Goal: Task Accomplishment & Management: Manage account settings

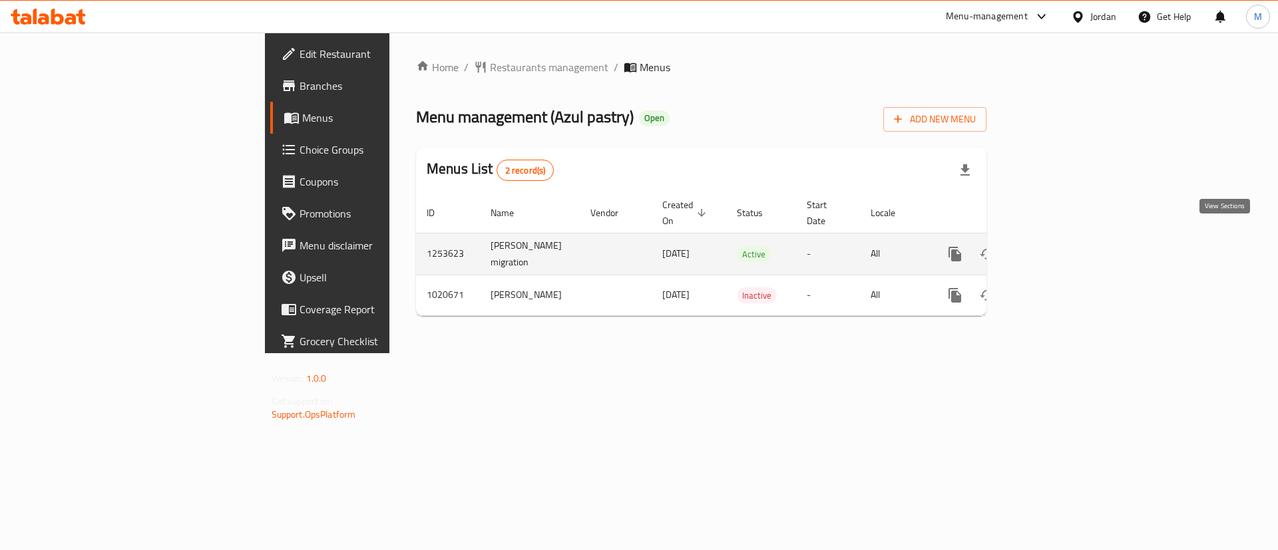
click at [1059, 246] on icon "enhanced table" at bounding box center [1051, 254] width 16 height 16
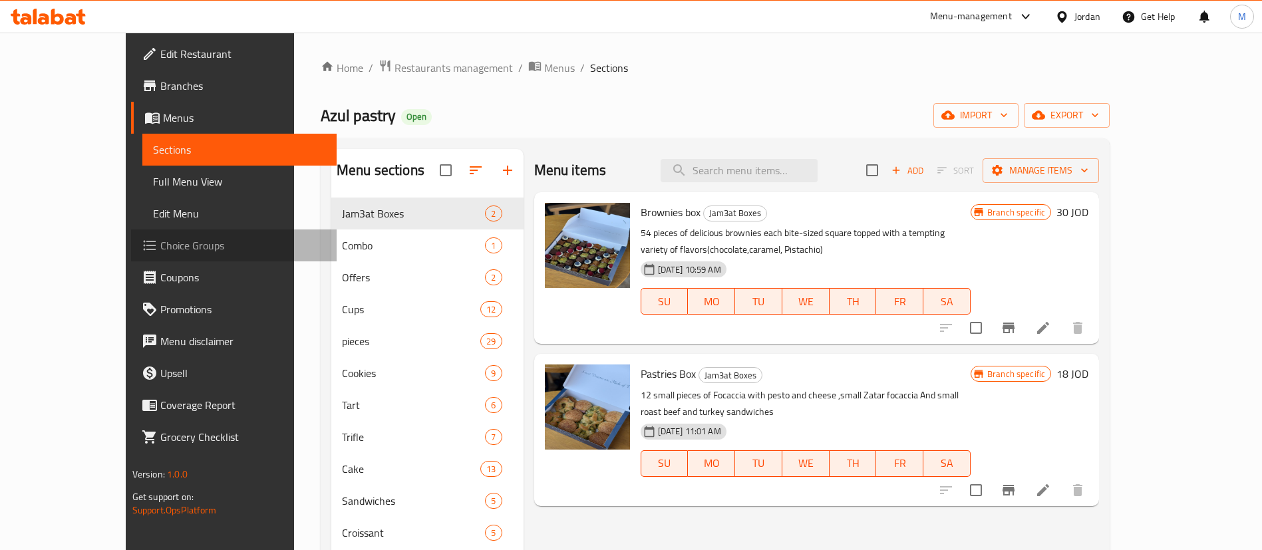
click at [160, 249] on span "Choice Groups" at bounding box center [243, 246] width 166 height 16
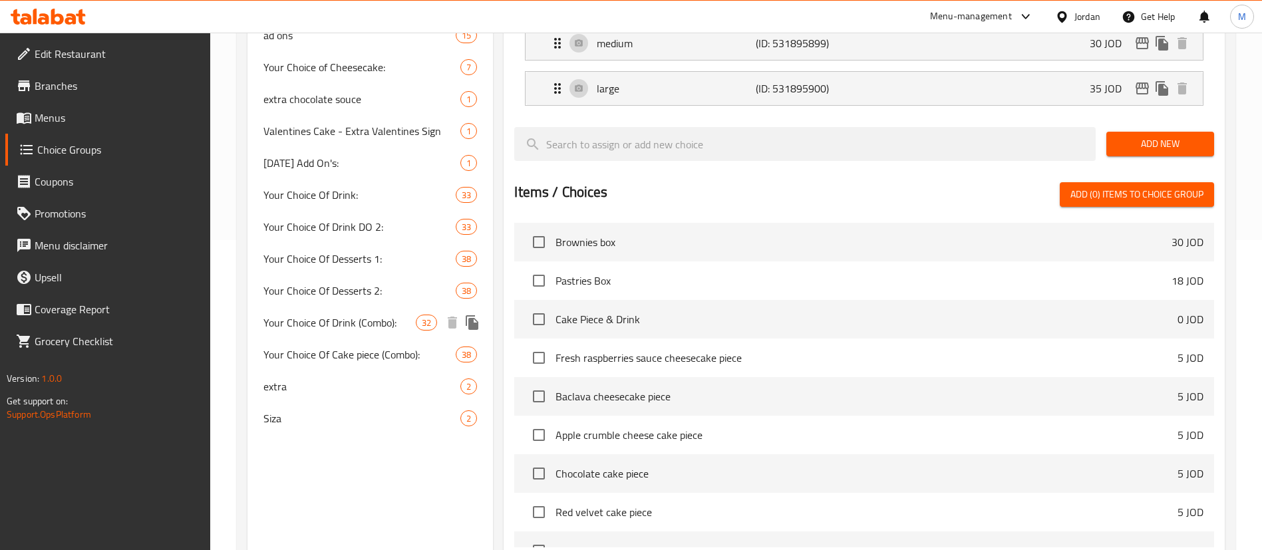
scroll to position [399, 0]
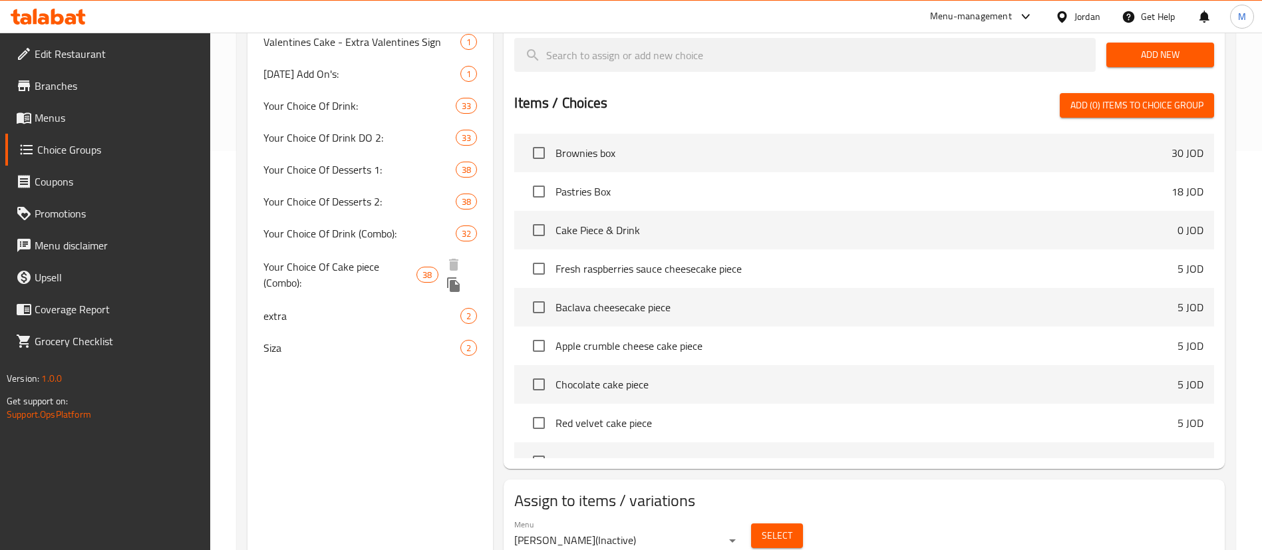
click at [389, 266] on span "Your Choice Of Cake piece (Combo):" at bounding box center [339, 275] width 153 height 32
type input "Your Choice Of Cake piece (Combo):"
type input "اختيارك من قطعة الكيك (كومبو):"
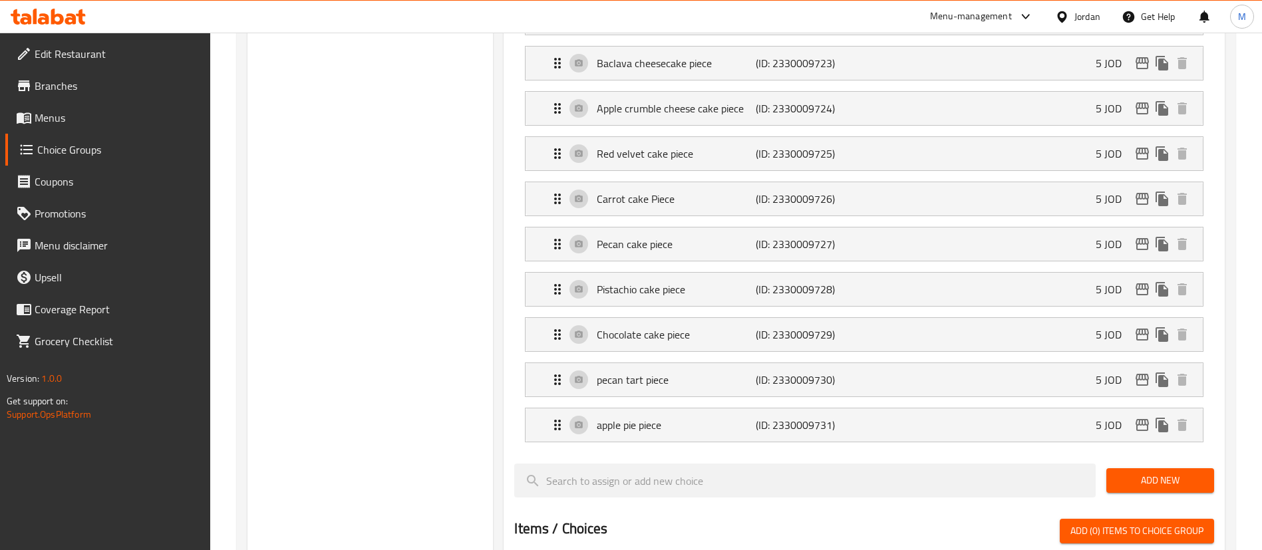
scroll to position [1896, 0]
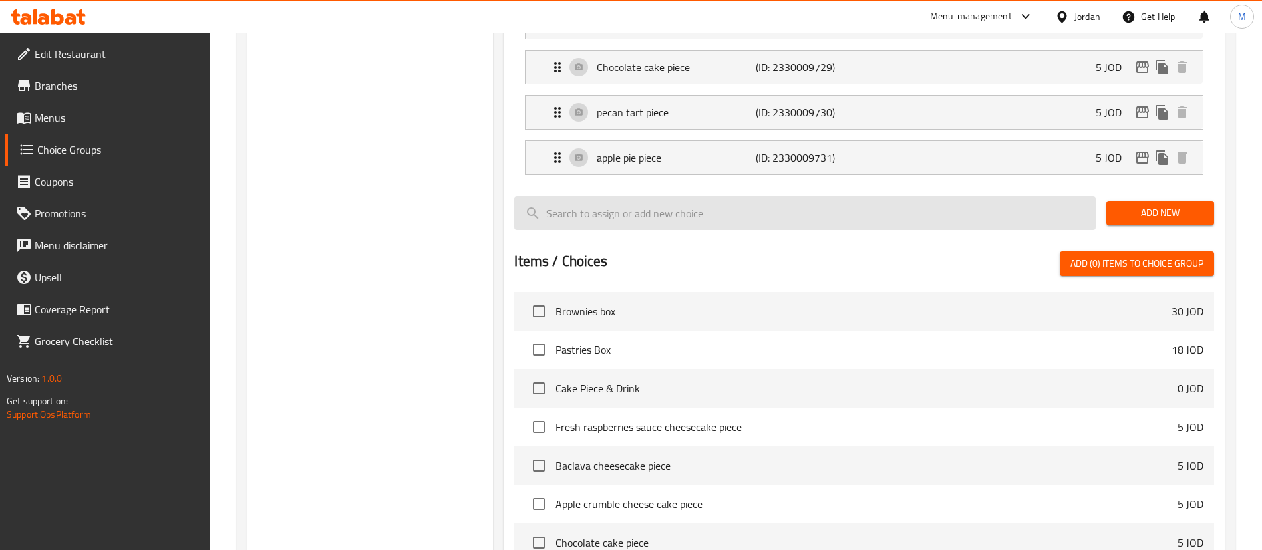
click at [868, 196] on input "search" at bounding box center [805, 213] width 582 height 34
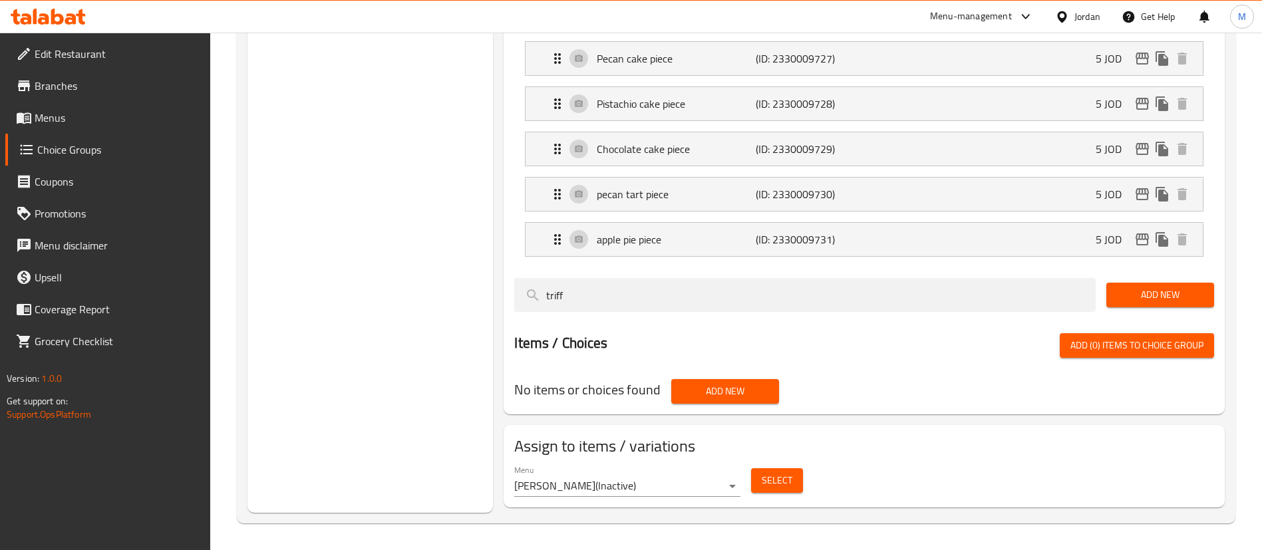
scroll to position [1777, 0]
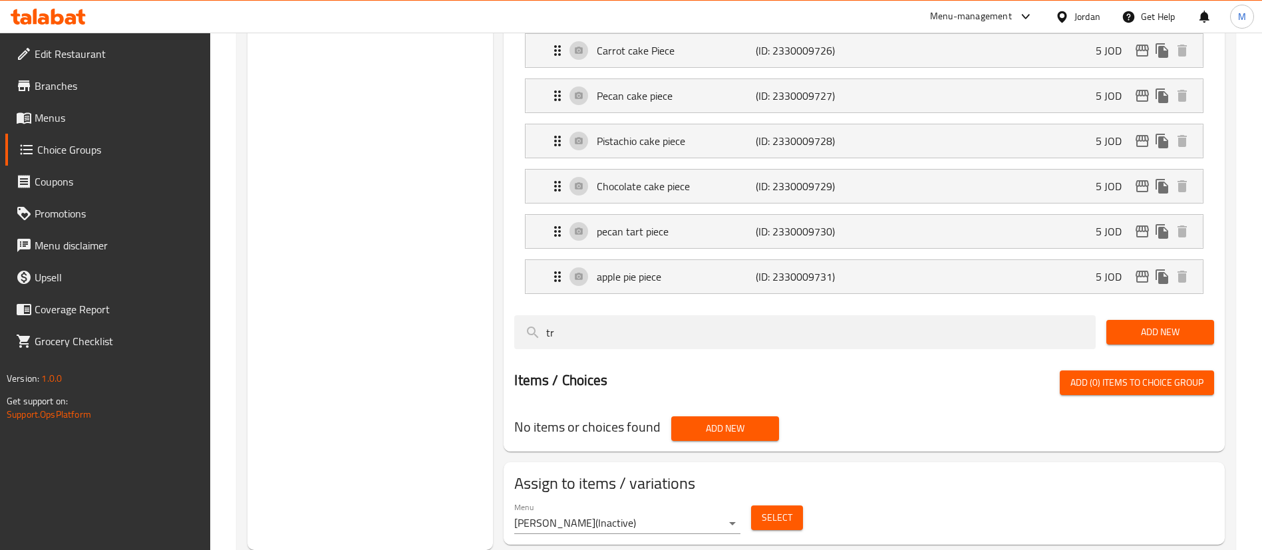
type input "t"
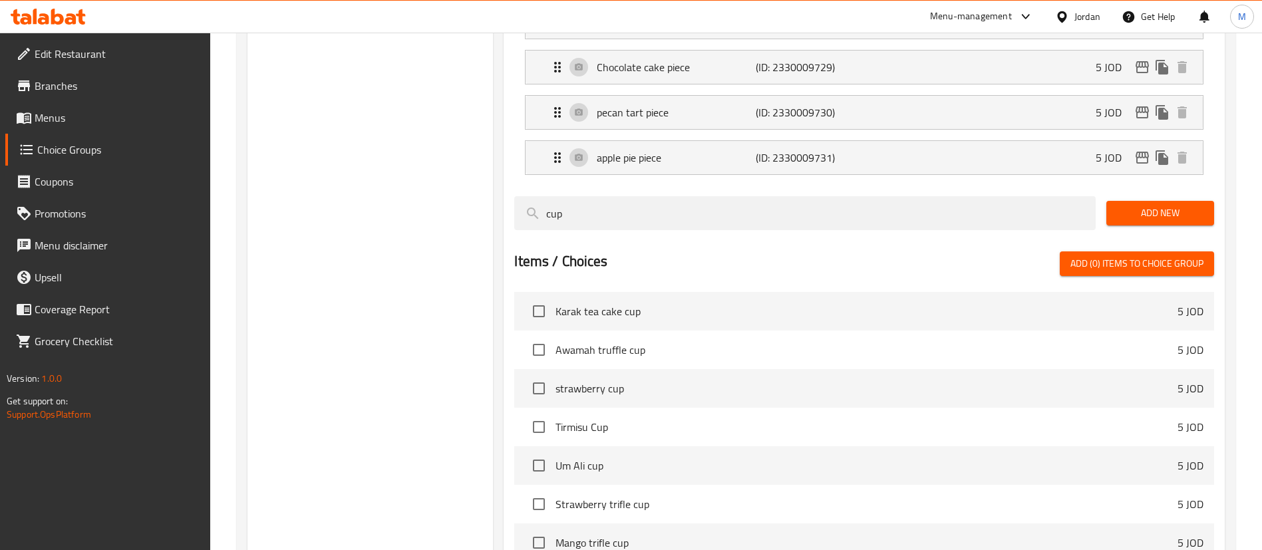
scroll to position [100, 0]
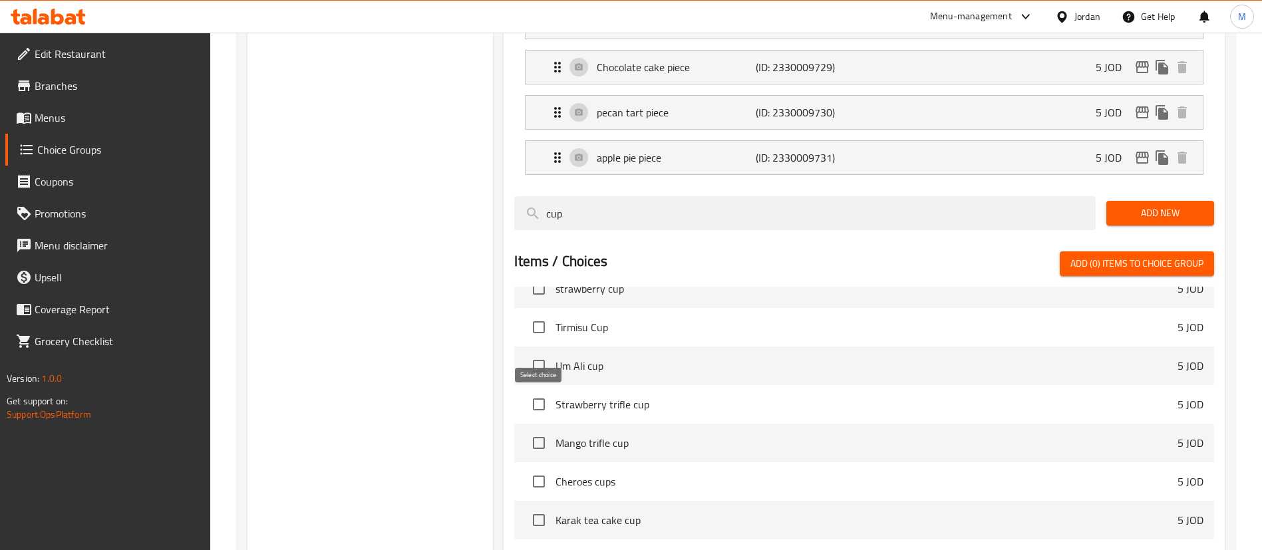
type input "cup"
click at [534, 429] on input "checkbox" at bounding box center [539, 443] width 28 height 28
checkbox input "true"
click at [534, 313] on input "checkbox" at bounding box center [539, 327] width 28 height 28
checkbox input "true"
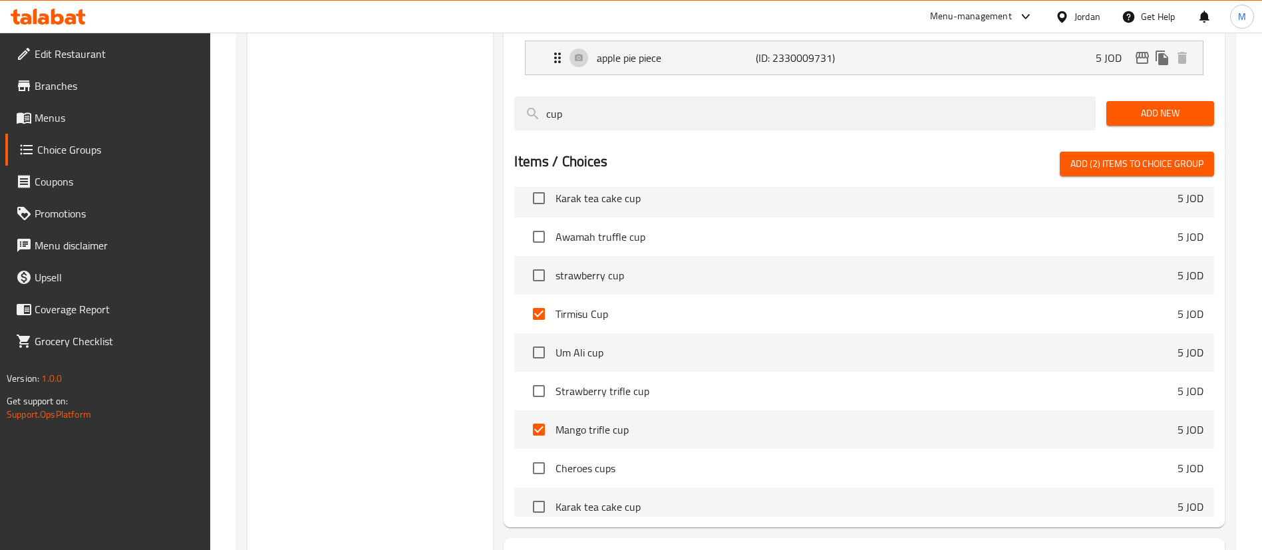
scroll to position [0, 0]
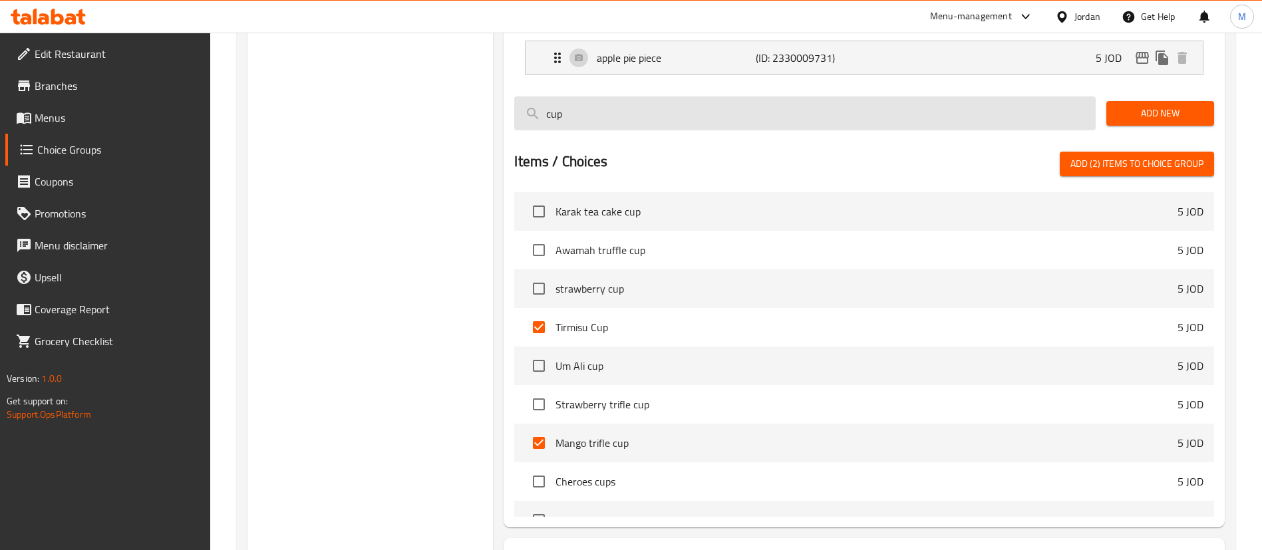
click at [643, 96] on input "cup" at bounding box center [805, 113] width 582 height 34
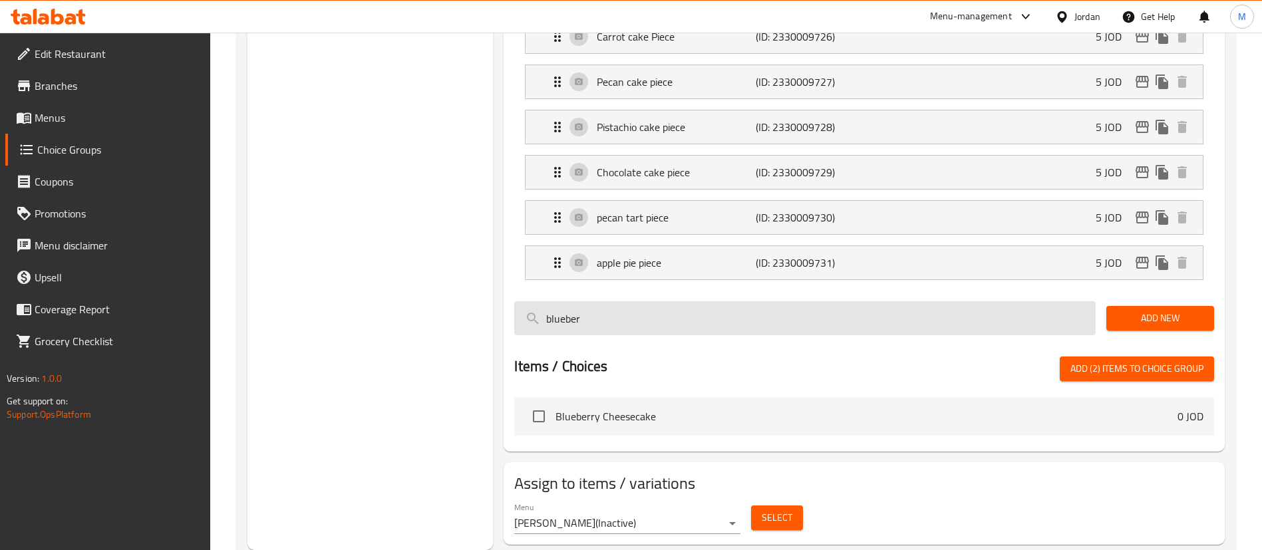
scroll to position [1996, 0]
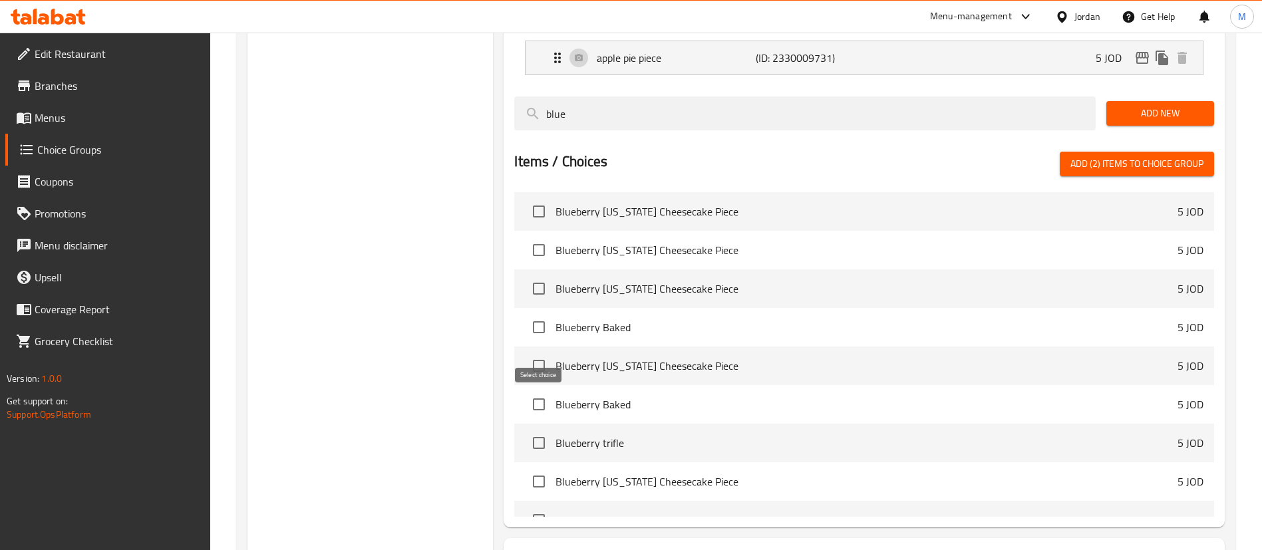
type input "blue"
click at [538, 429] on input "checkbox" at bounding box center [539, 443] width 28 height 28
checkbox input "true"
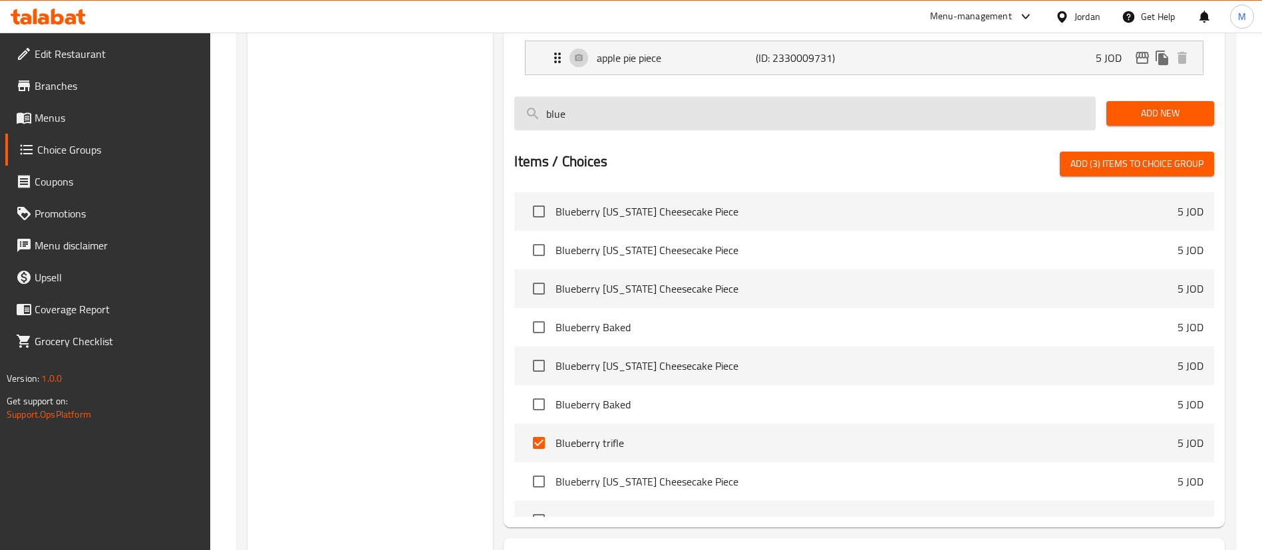
click at [630, 96] on input "blue" at bounding box center [805, 113] width 582 height 34
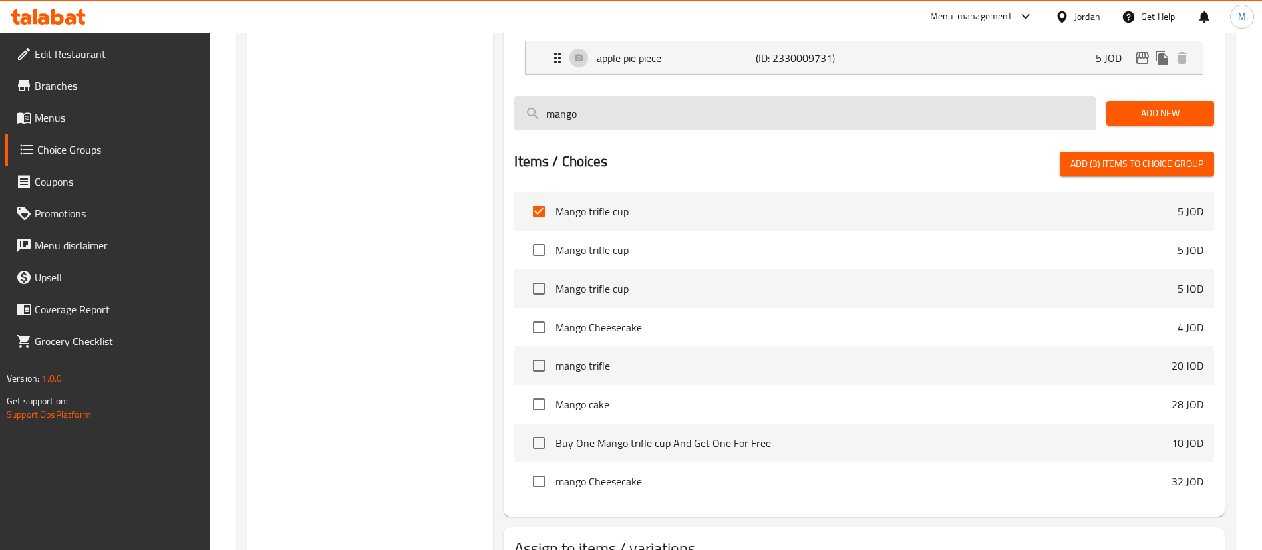
click at [637, 96] on input "mango" at bounding box center [805, 113] width 582 height 34
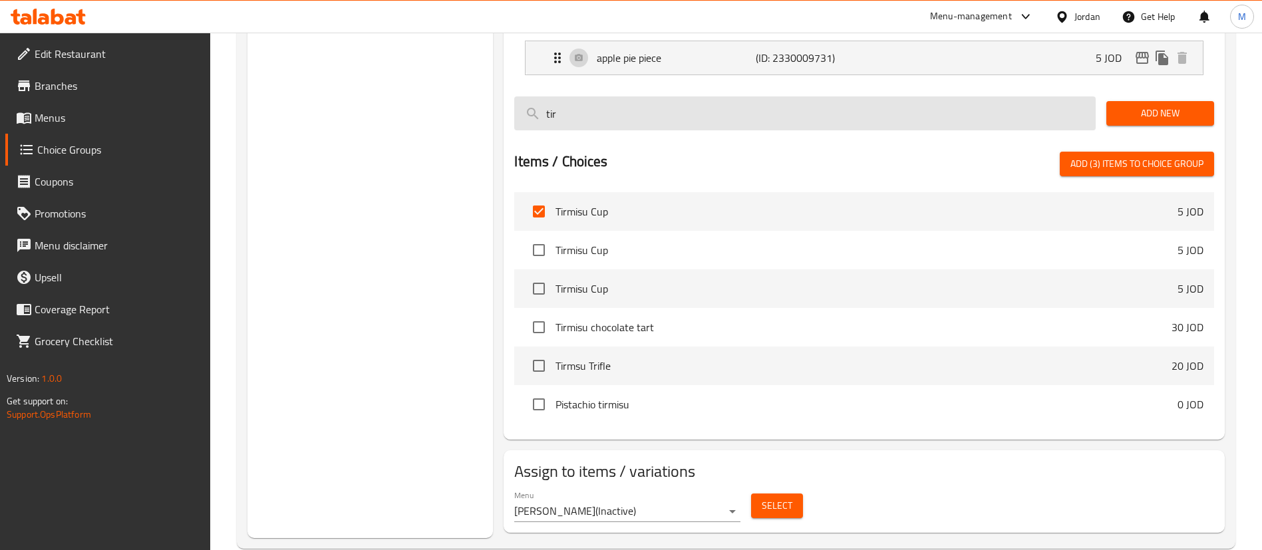
scroll to position [1984, 0]
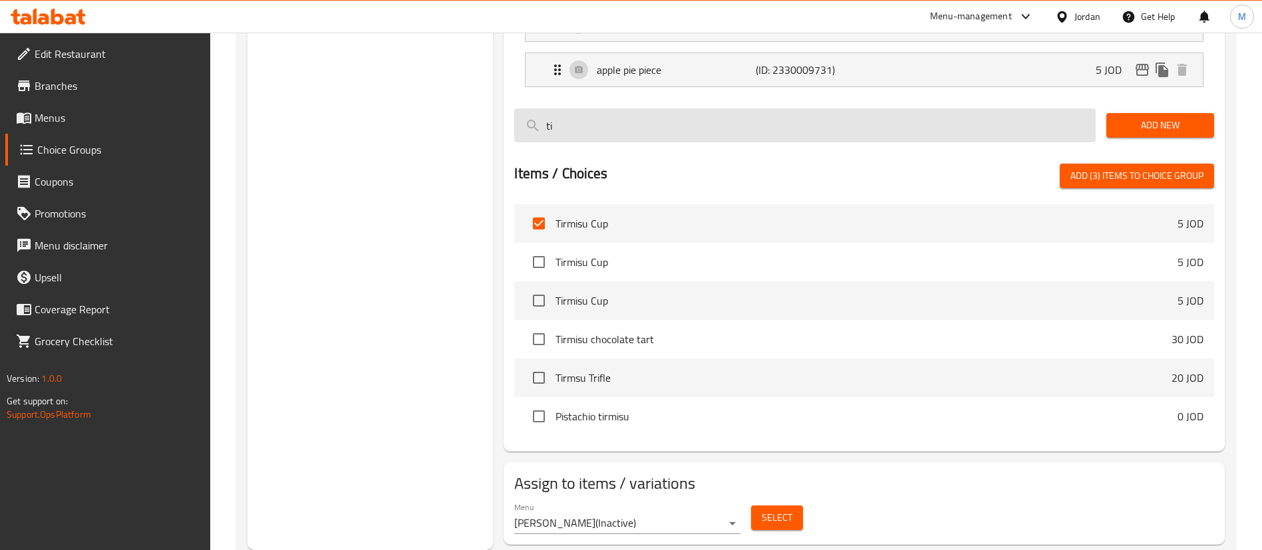
type input "t"
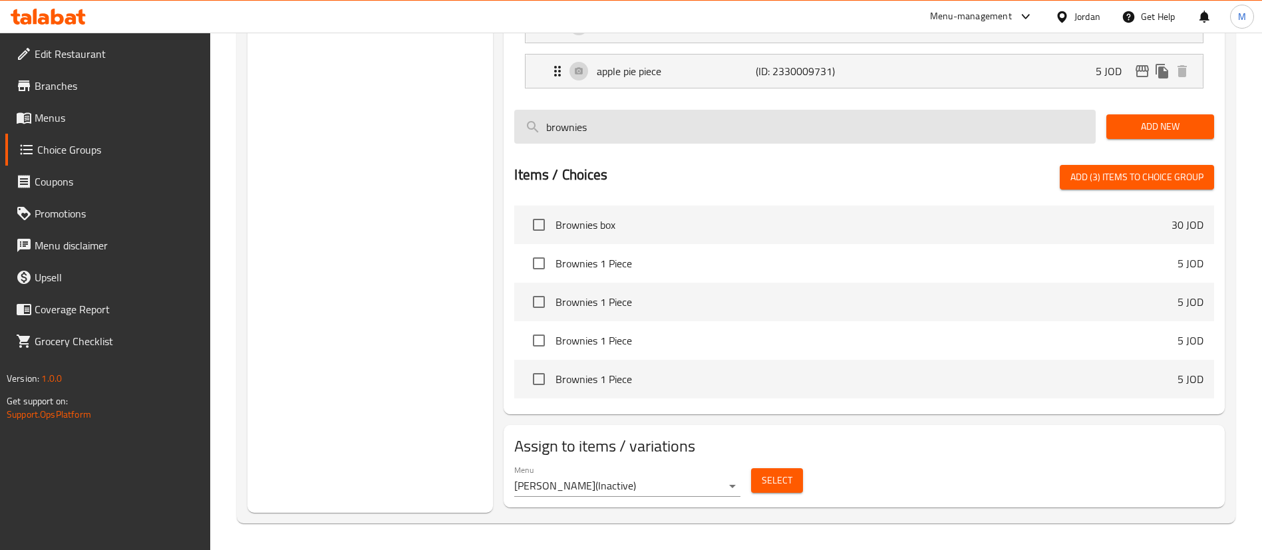
scroll to position [1946, 0]
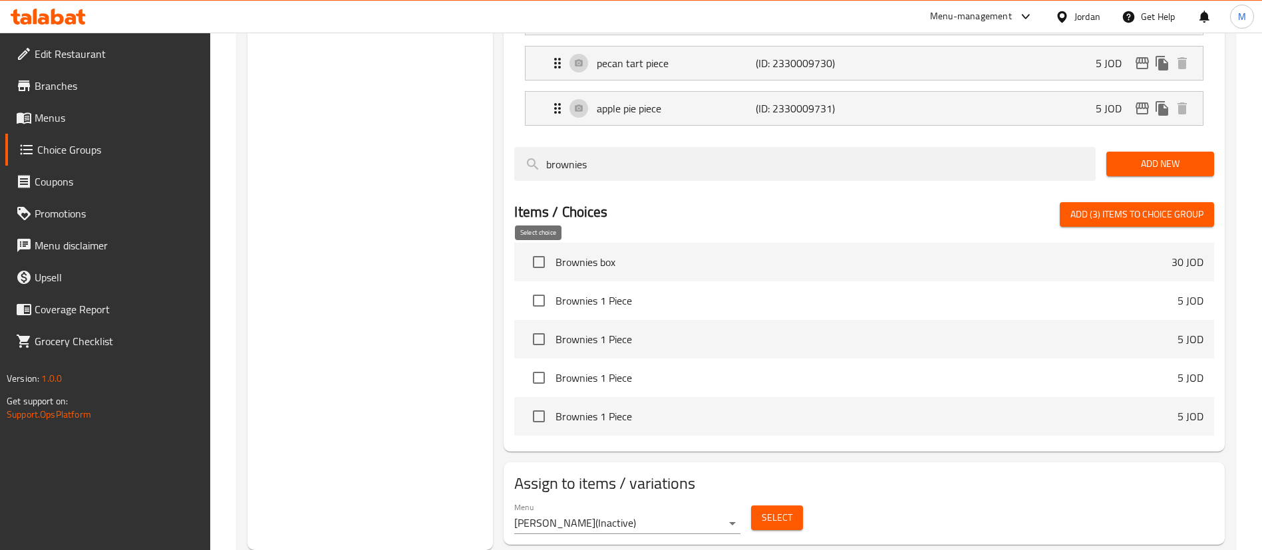
type input "brownies"
click at [538, 287] on input "checkbox" at bounding box center [539, 301] width 28 height 28
checkbox input "true"
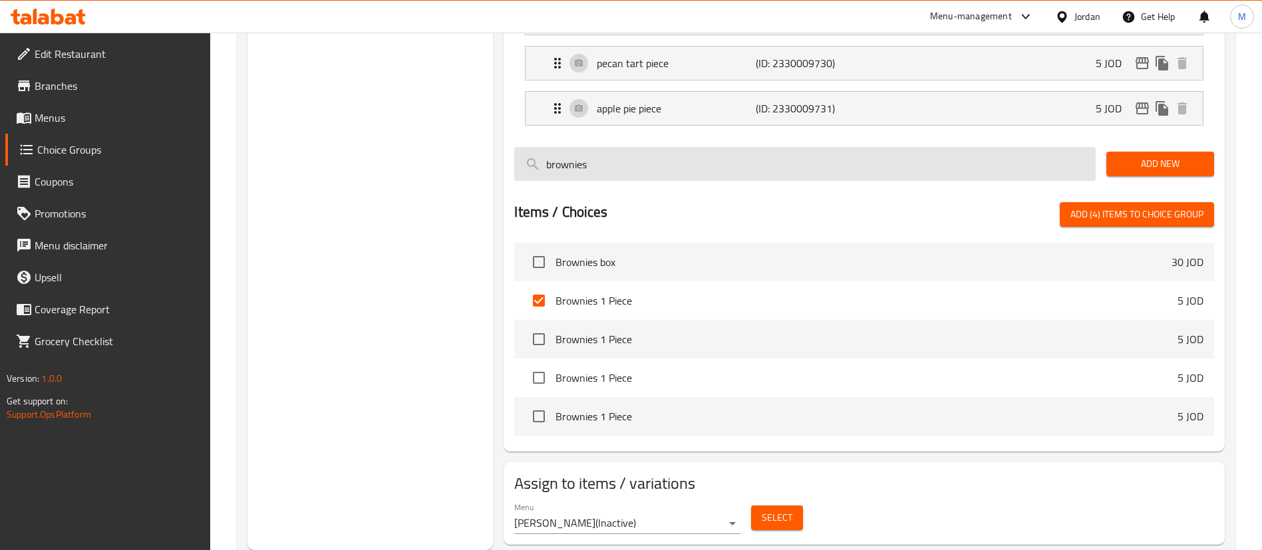
click at [619, 147] on input "brownies" at bounding box center [805, 164] width 582 height 34
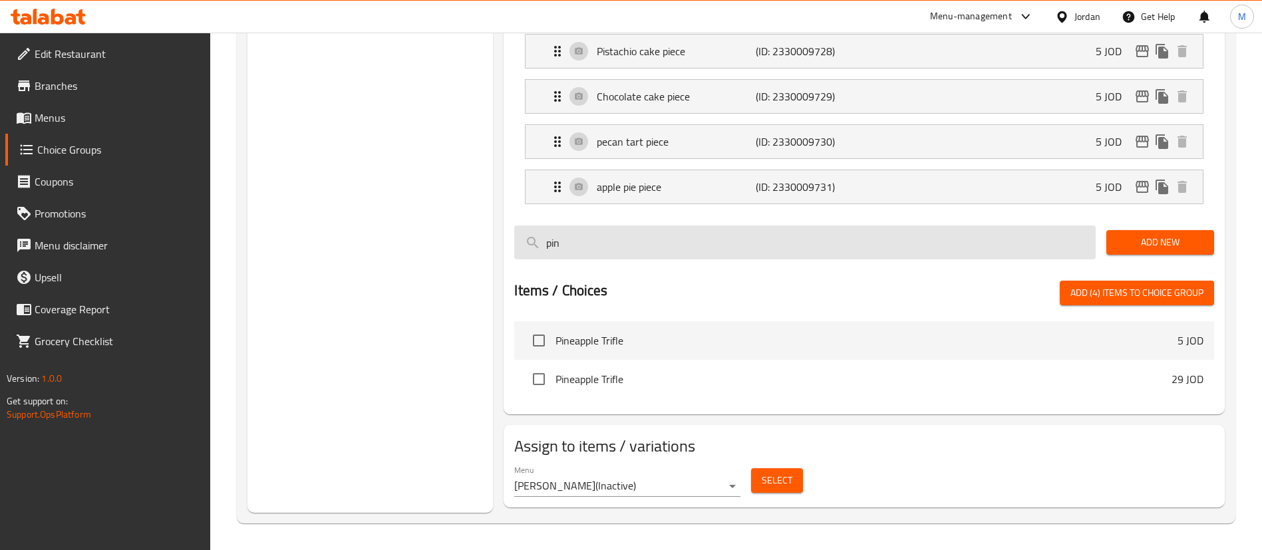
scroll to position [1830, 0]
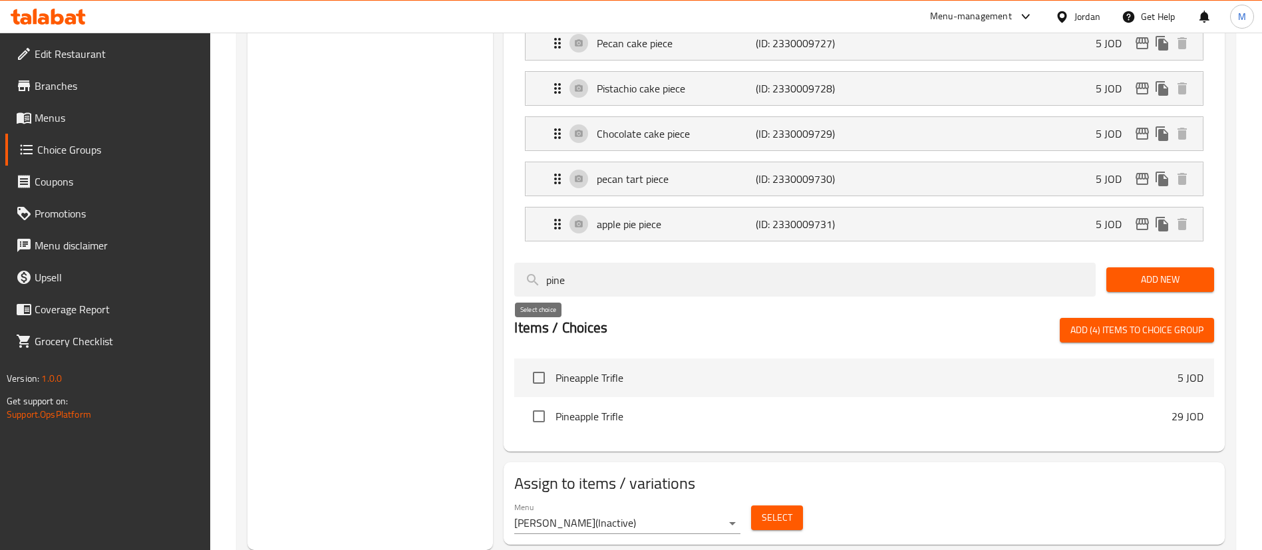
type input "pine"
click at [542, 364] on input "checkbox" at bounding box center [539, 378] width 28 height 28
checkbox input "true"
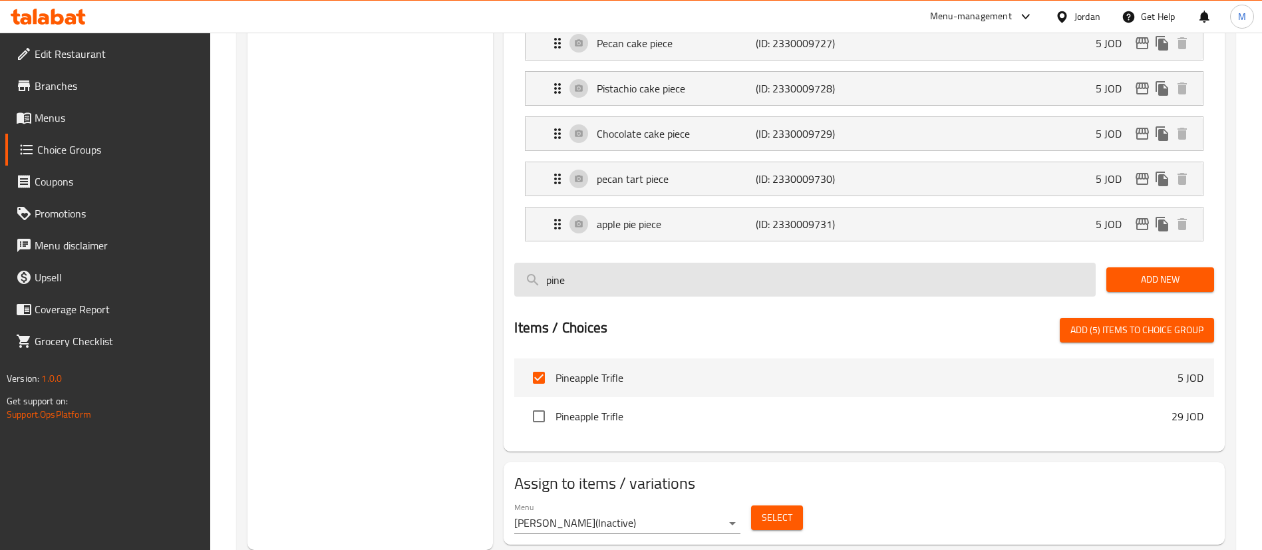
click at [596, 263] on input "pine" at bounding box center [805, 280] width 582 height 34
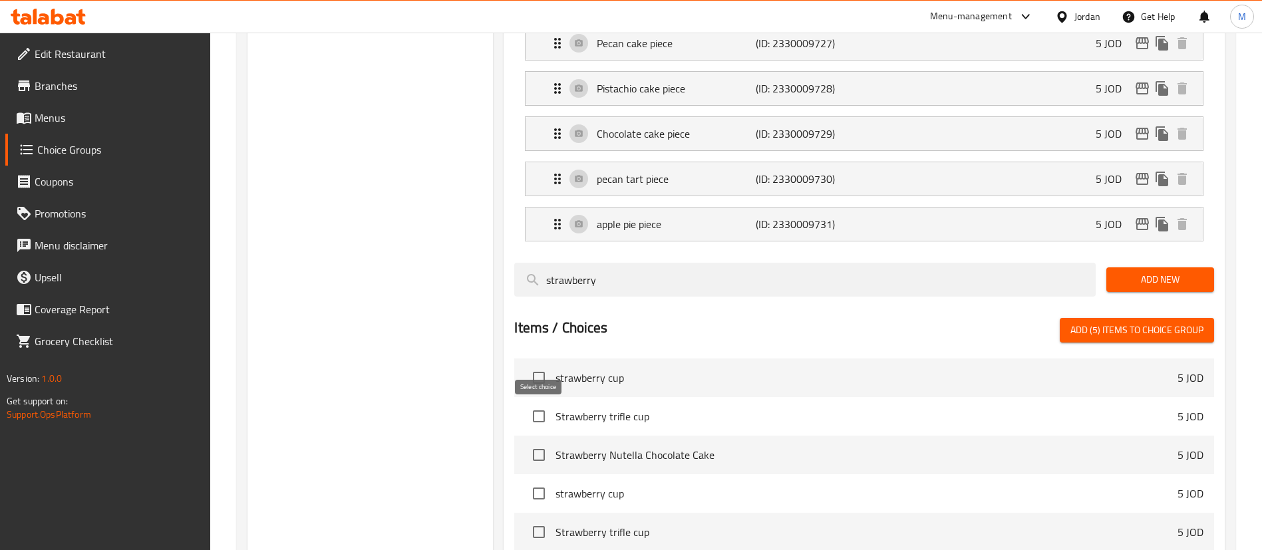
type input "strawberry"
click at [540, 441] on input "checkbox" at bounding box center [539, 455] width 28 height 28
checkbox input "true"
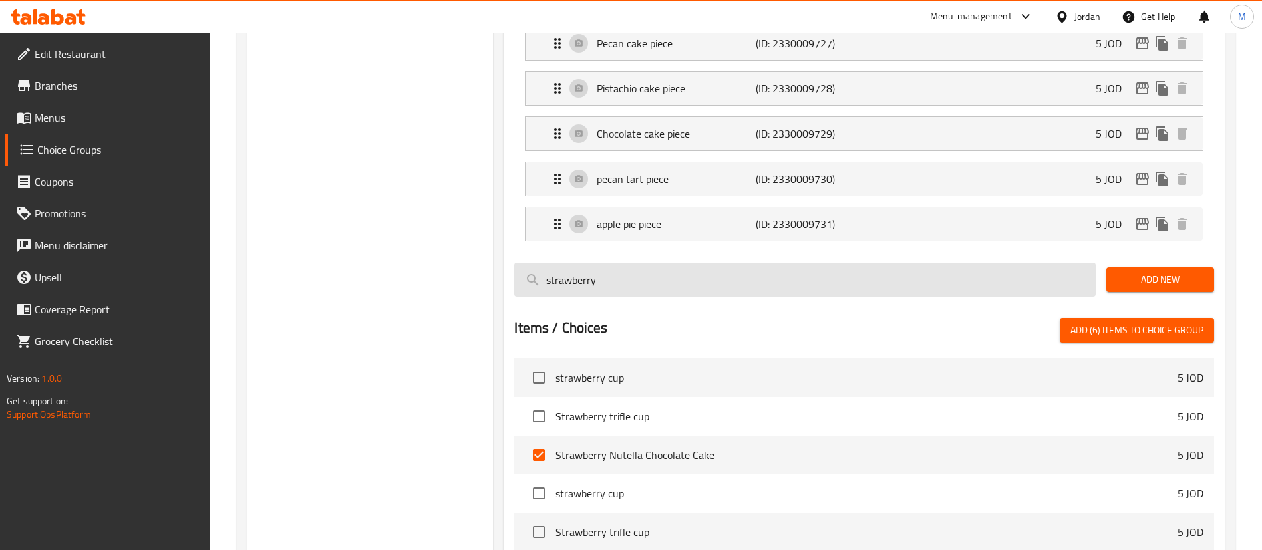
click at [625, 263] on input "strawberry" at bounding box center [805, 280] width 582 height 34
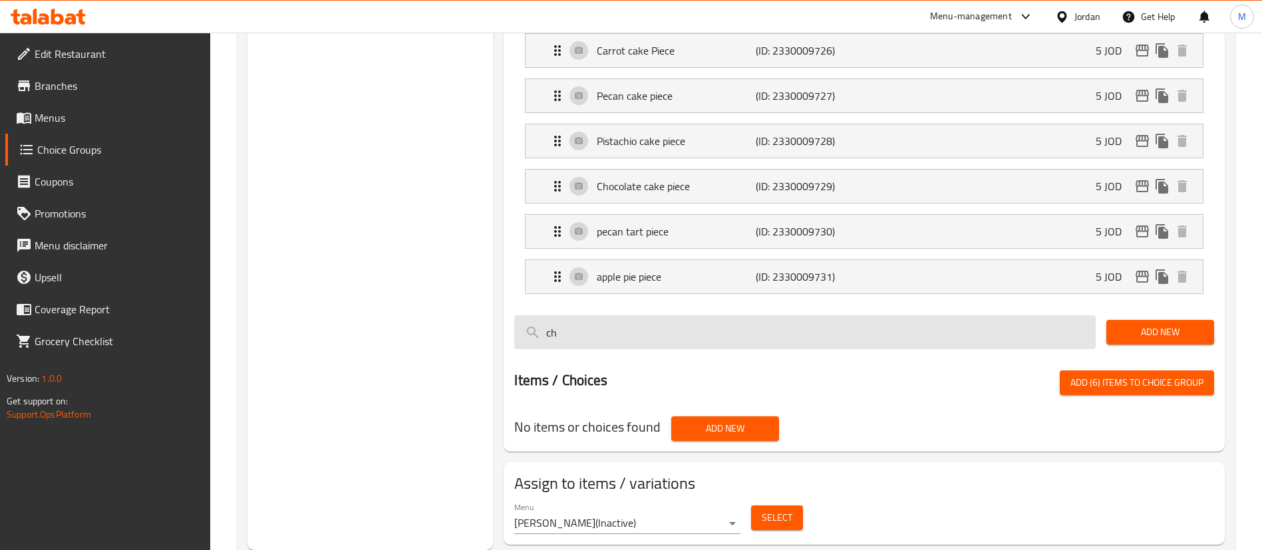
type input "c"
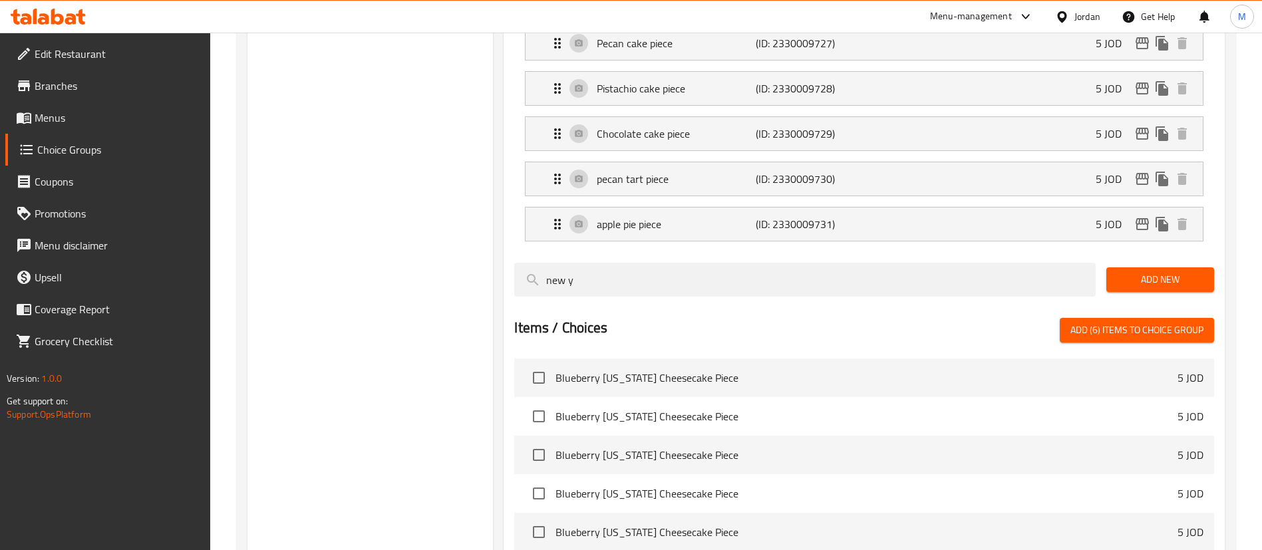
scroll to position [1930, 0]
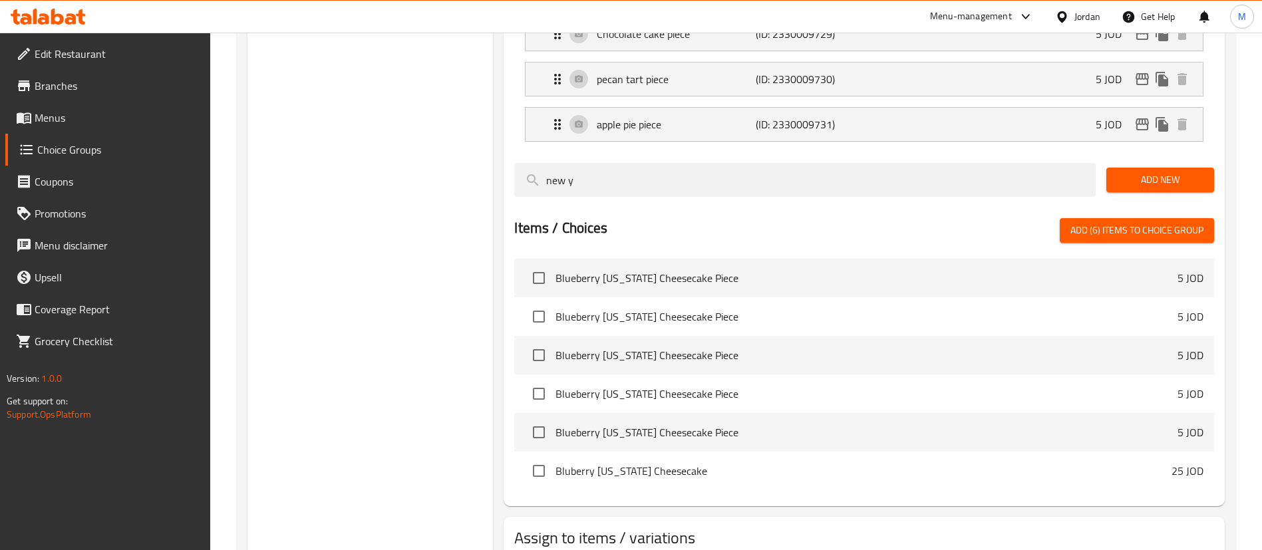
type input "new y"
click at [537, 264] on input "checkbox" at bounding box center [539, 278] width 28 height 28
checkbox input "true"
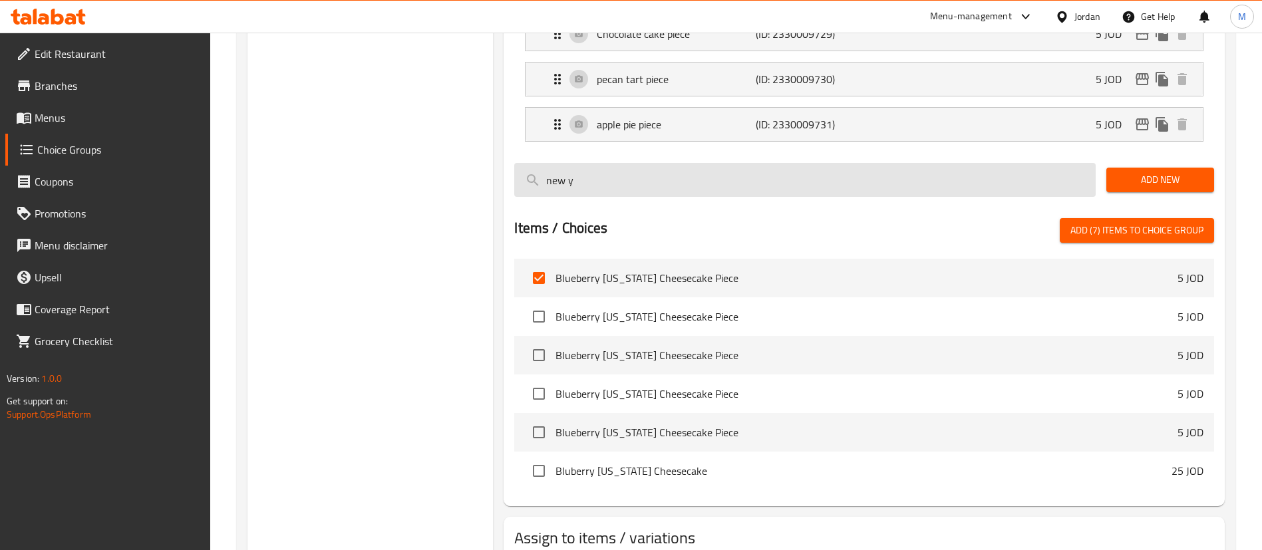
click at [644, 163] on input "new y" at bounding box center [805, 180] width 582 height 34
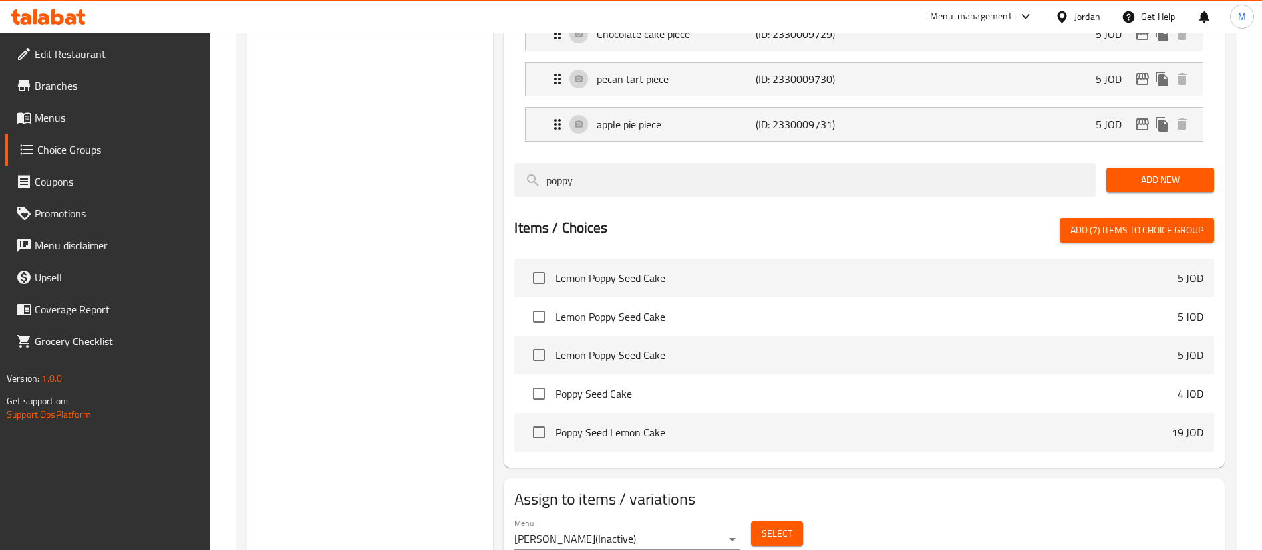
type input "poppy"
drag, startPoint x: 542, startPoint y: 241, endPoint x: 581, endPoint y: 191, distance: 63.5
click at [540, 264] on input "checkbox" at bounding box center [539, 278] width 28 height 28
checkbox input "true"
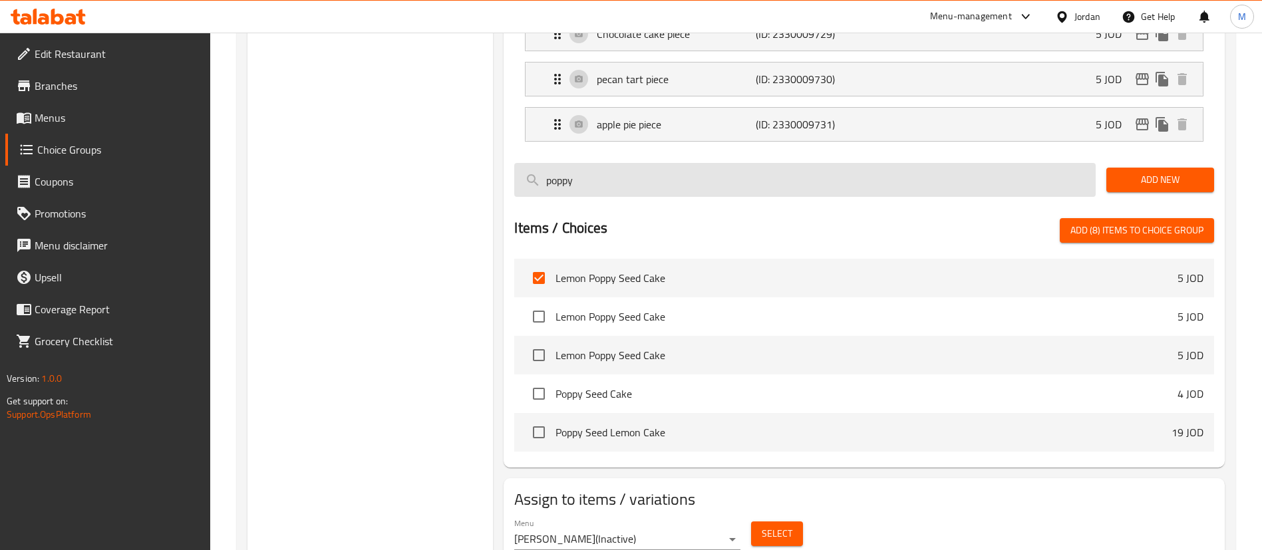
click at [599, 163] on input "poppy" at bounding box center [805, 180] width 582 height 34
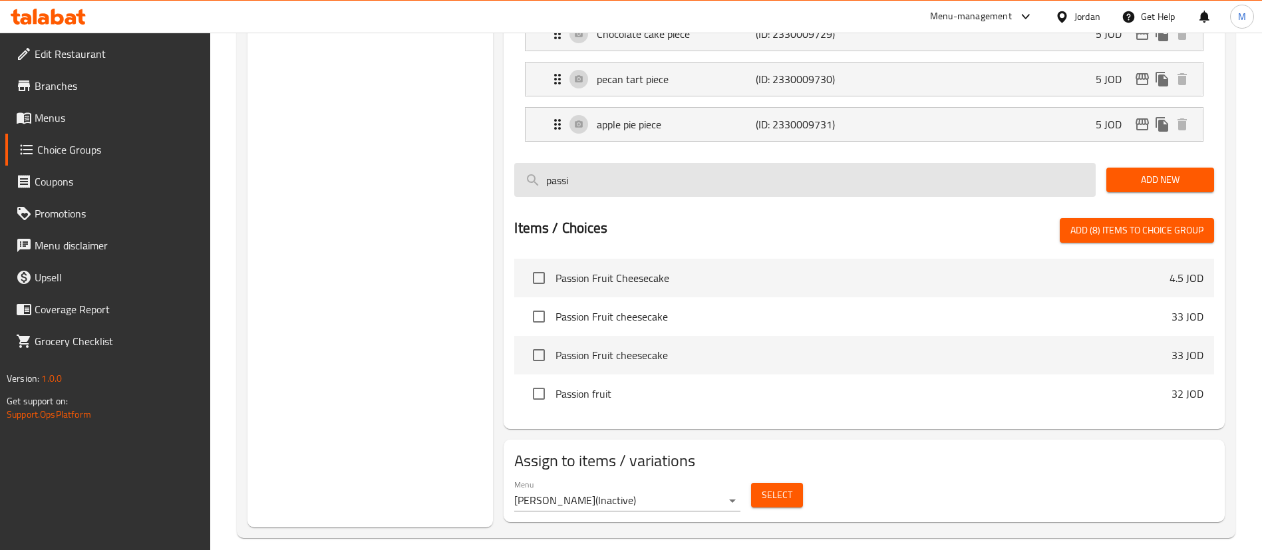
scroll to position [1907, 0]
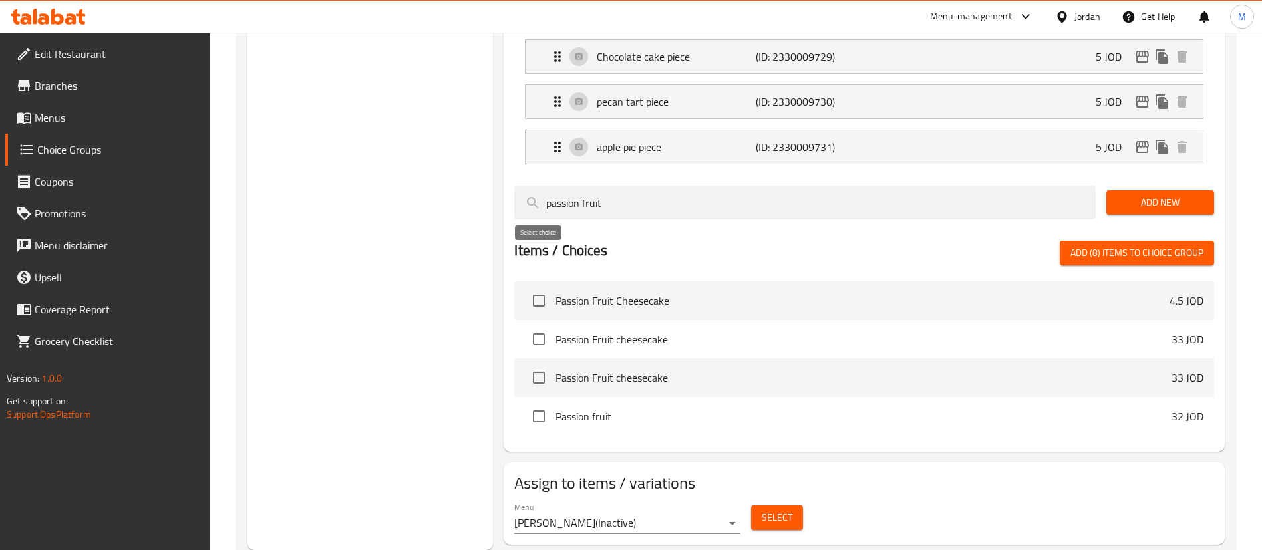
type input "passion fruit"
click at [528, 287] on input "checkbox" at bounding box center [539, 301] width 28 height 28
click at [540, 287] on input "checkbox" at bounding box center [539, 301] width 28 height 28
checkbox input "true"
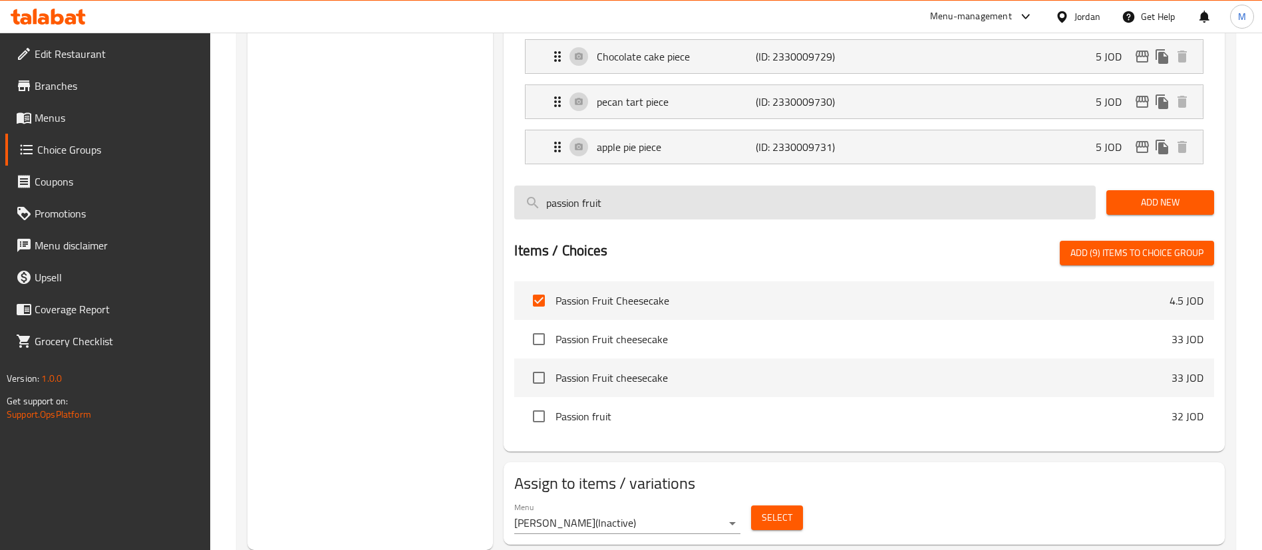
click at [659, 186] on input "passion fruit" at bounding box center [805, 203] width 582 height 34
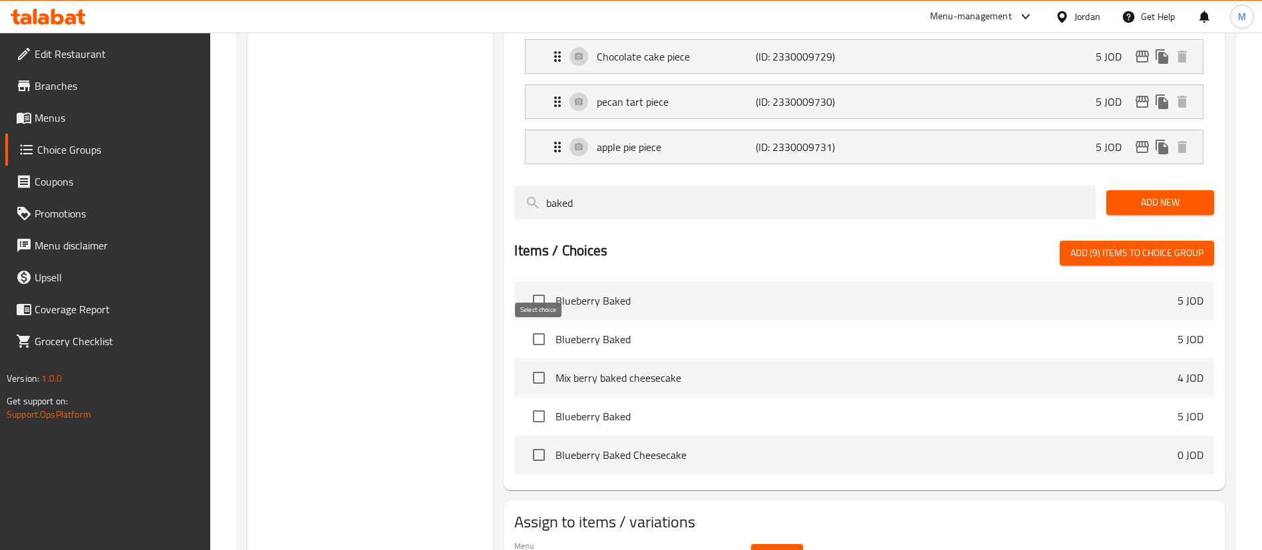
type input "baked"
click at [537, 364] on input "checkbox" at bounding box center [539, 378] width 28 height 28
checkbox input "true"
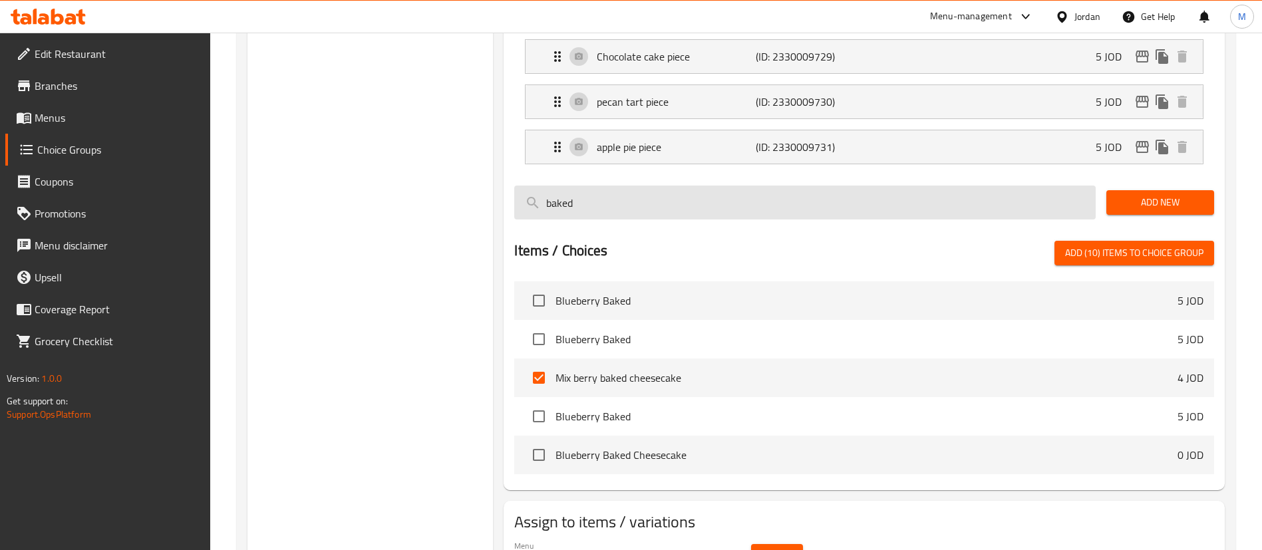
click at [616, 186] on input "baked" at bounding box center [805, 203] width 582 height 34
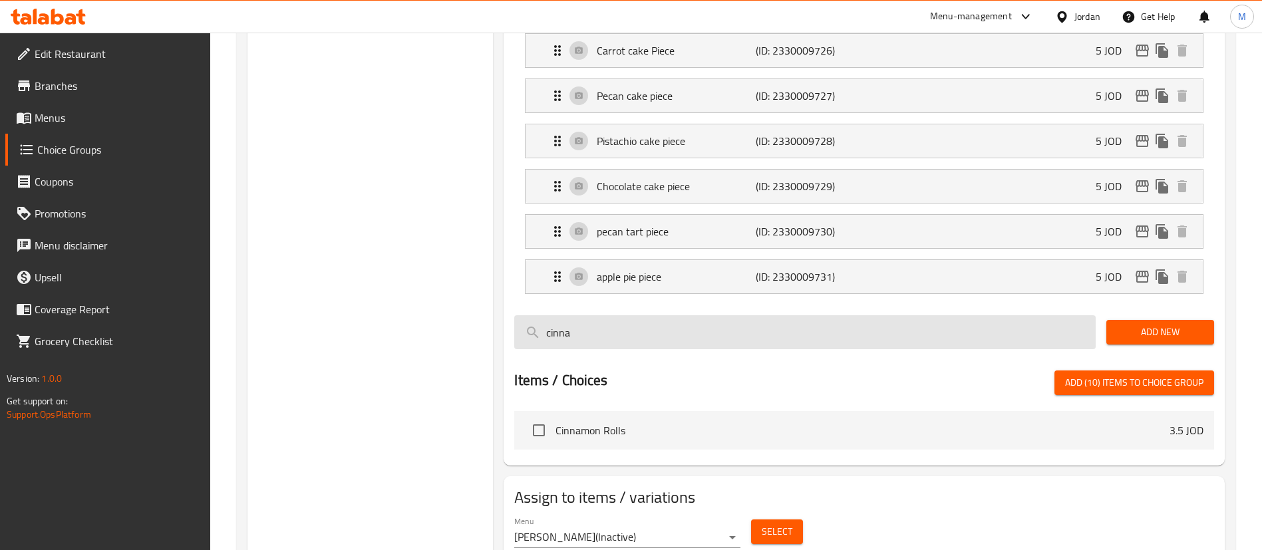
scroll to position [1791, 0]
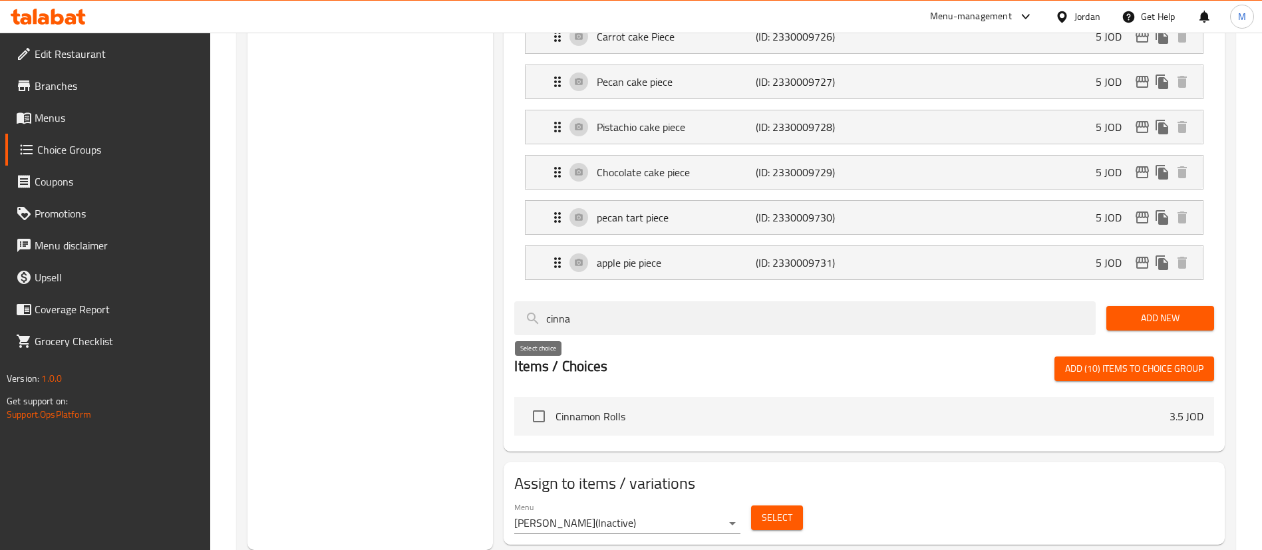
type input "cinna"
click at [546, 403] on input "checkbox" at bounding box center [539, 417] width 28 height 28
checkbox input "true"
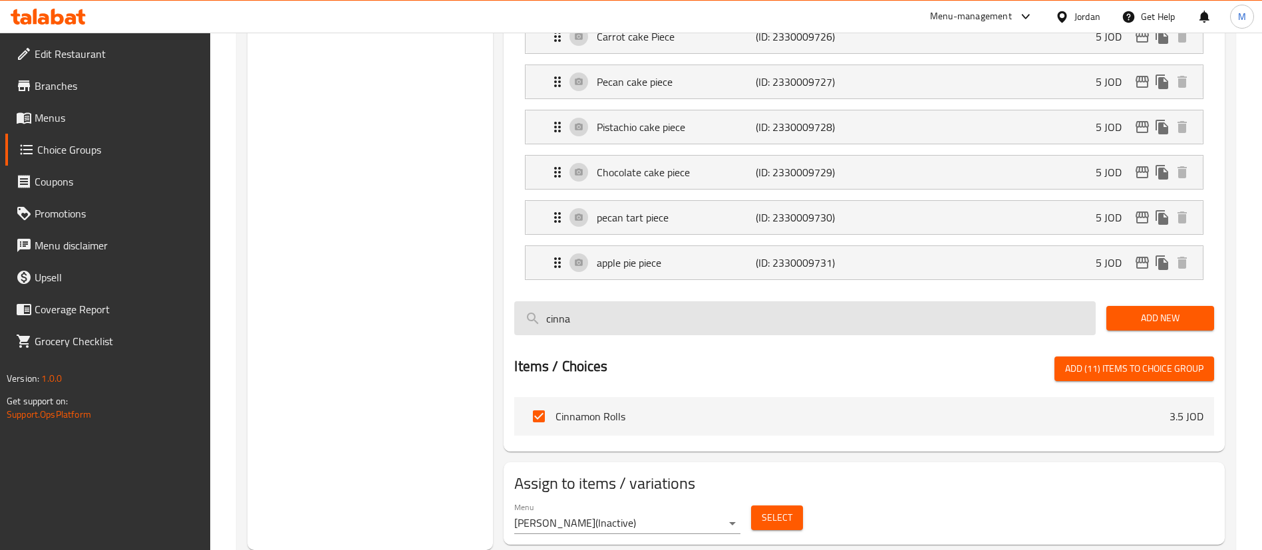
click at [614, 301] on input "cinna" at bounding box center [805, 318] width 582 height 34
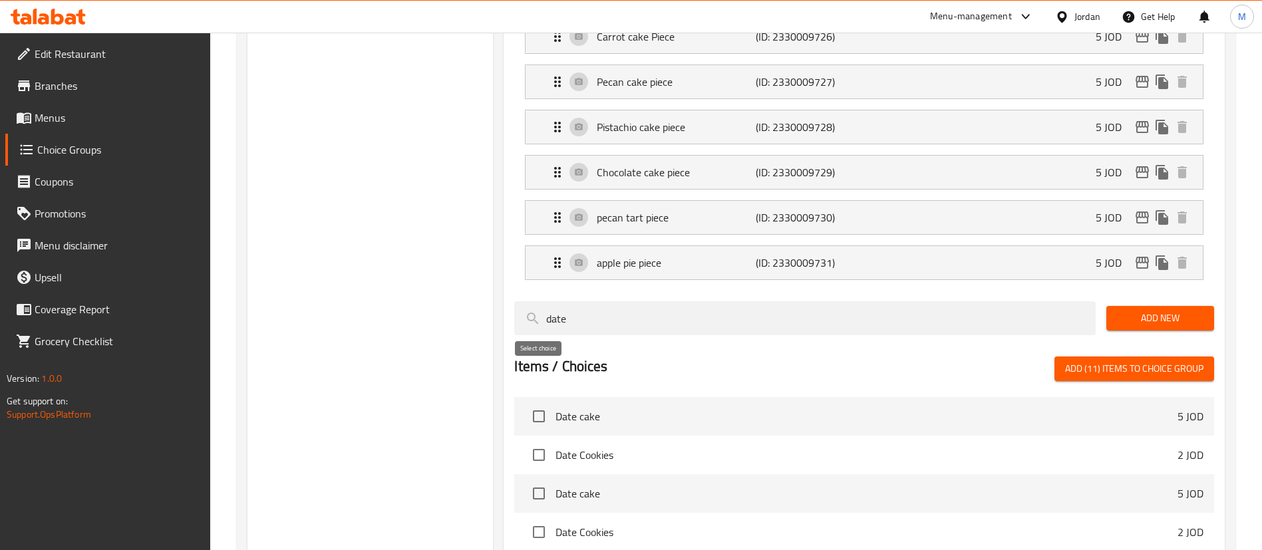
type input "date"
click at [542, 403] on input "checkbox" at bounding box center [539, 417] width 28 height 28
checkbox input "true"
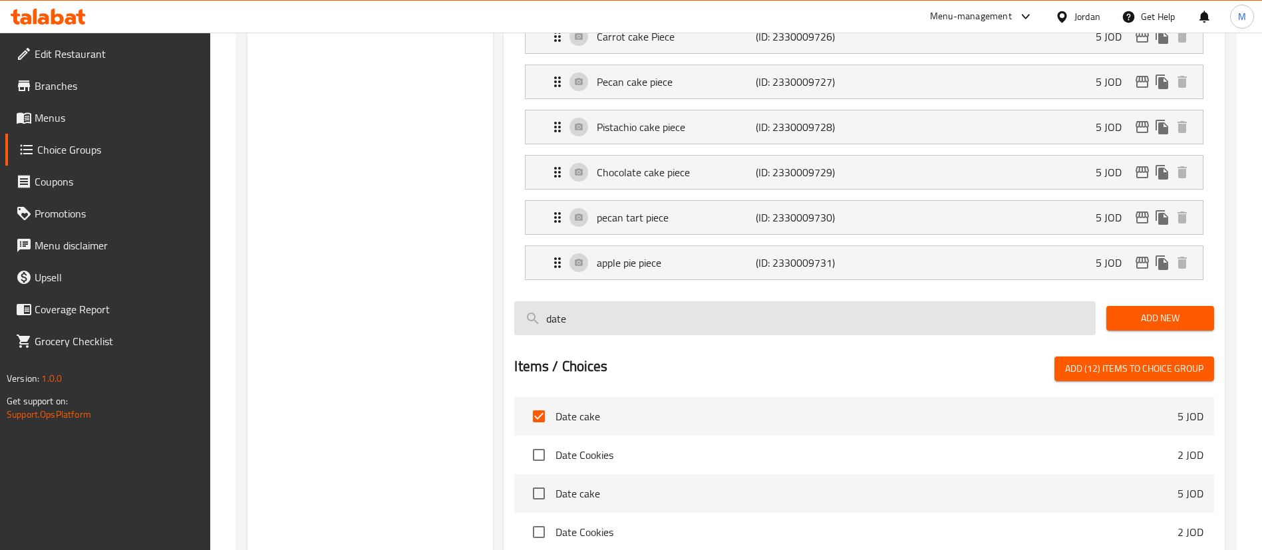
click at [602, 301] on input "date" at bounding box center [805, 318] width 582 height 34
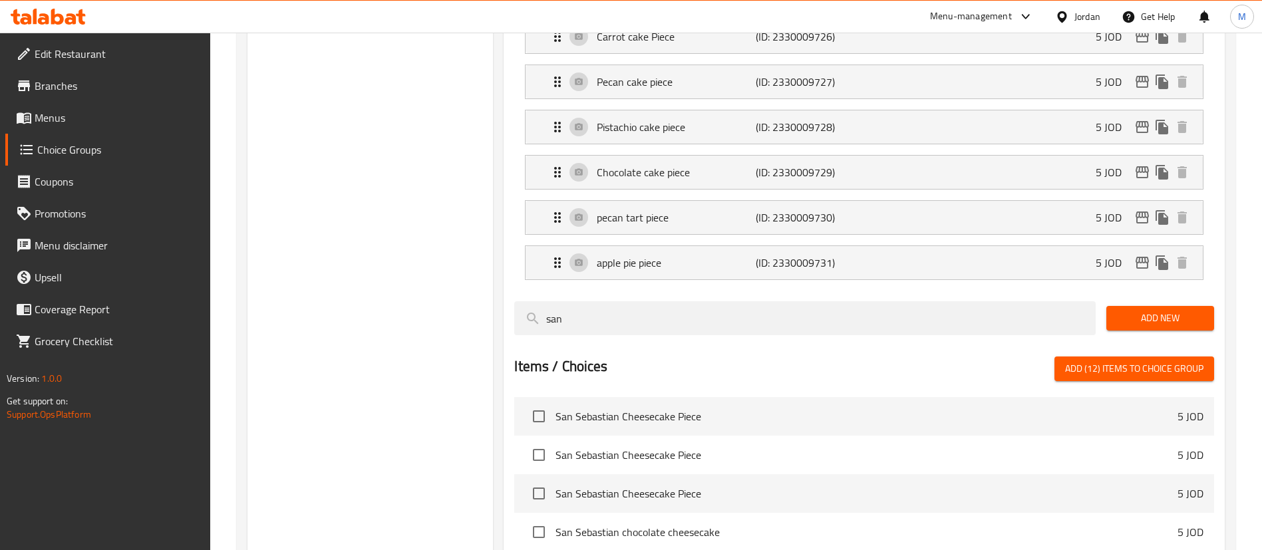
scroll to position [100, 0]
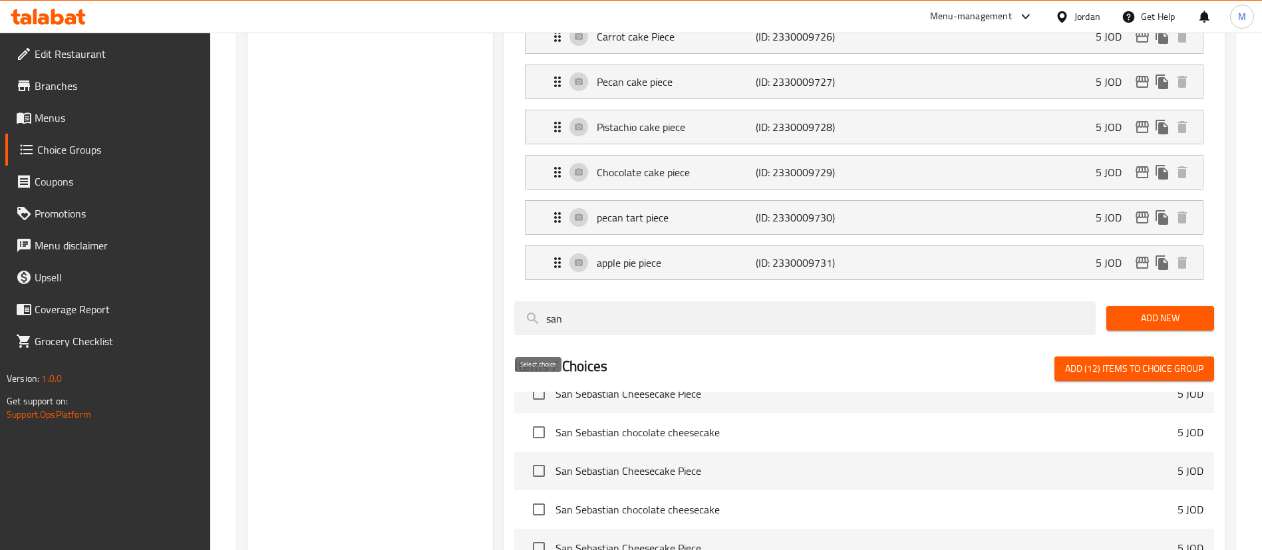
type input "san"
click at [544, 419] on input "checkbox" at bounding box center [539, 433] width 28 height 28
checkbox input "true"
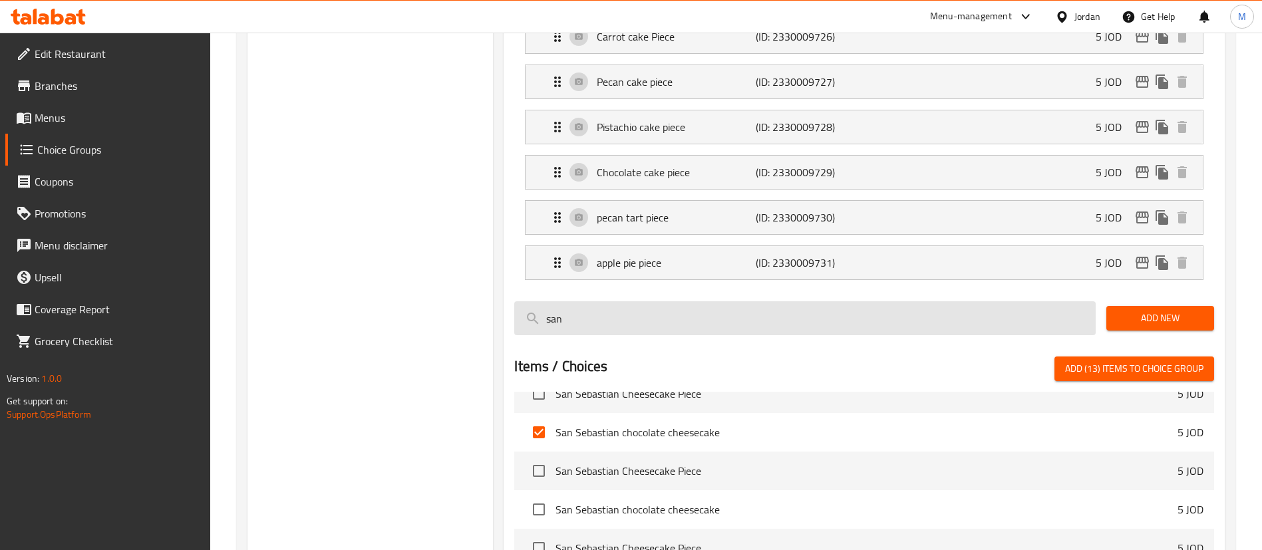
click at [577, 301] on input "san" at bounding box center [805, 318] width 582 height 34
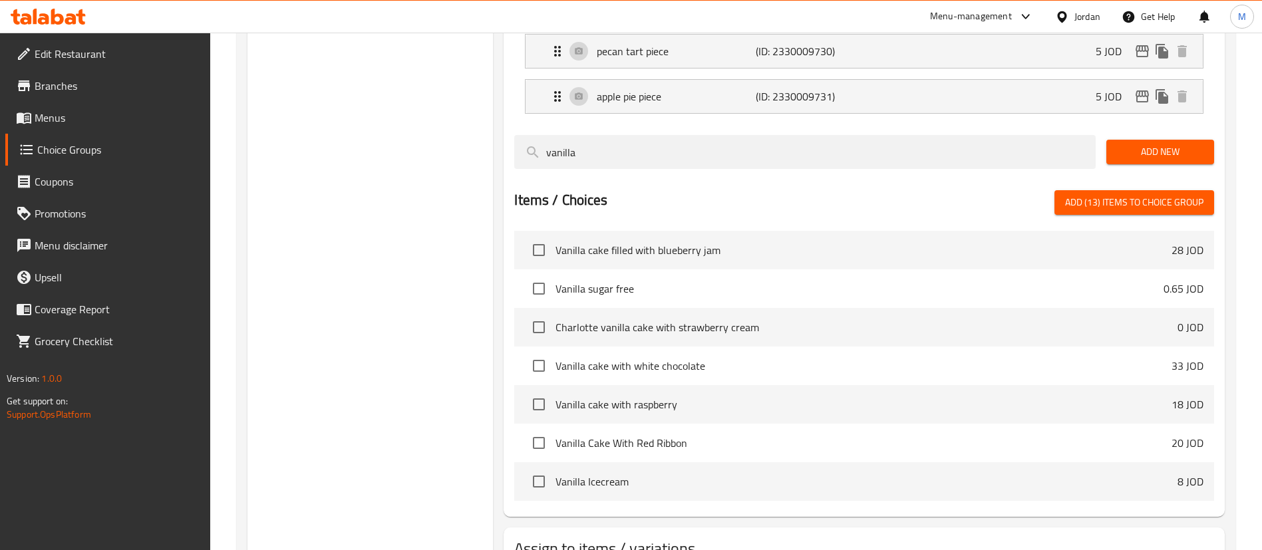
scroll to position [1991, 0]
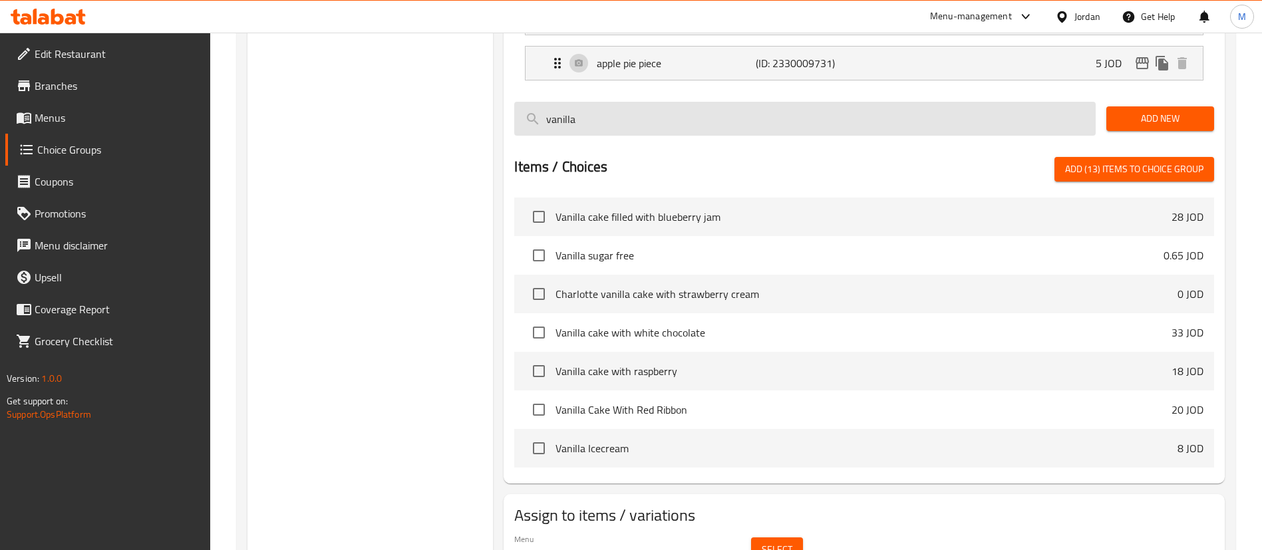
click at [614, 102] on input "vanilla" at bounding box center [805, 119] width 582 height 34
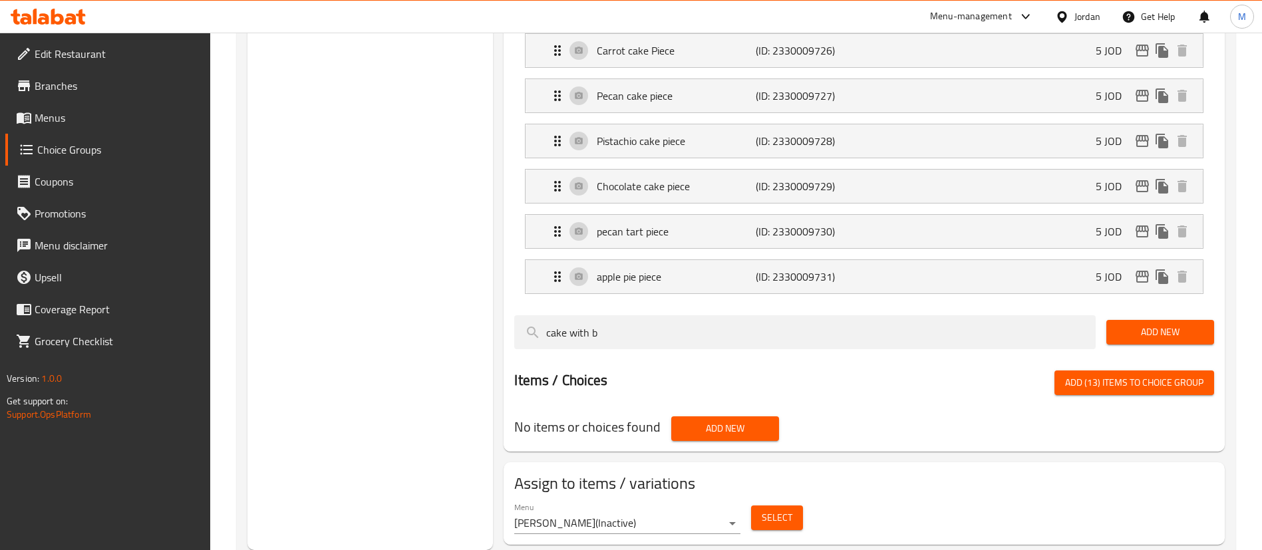
scroll to position [1791, 0]
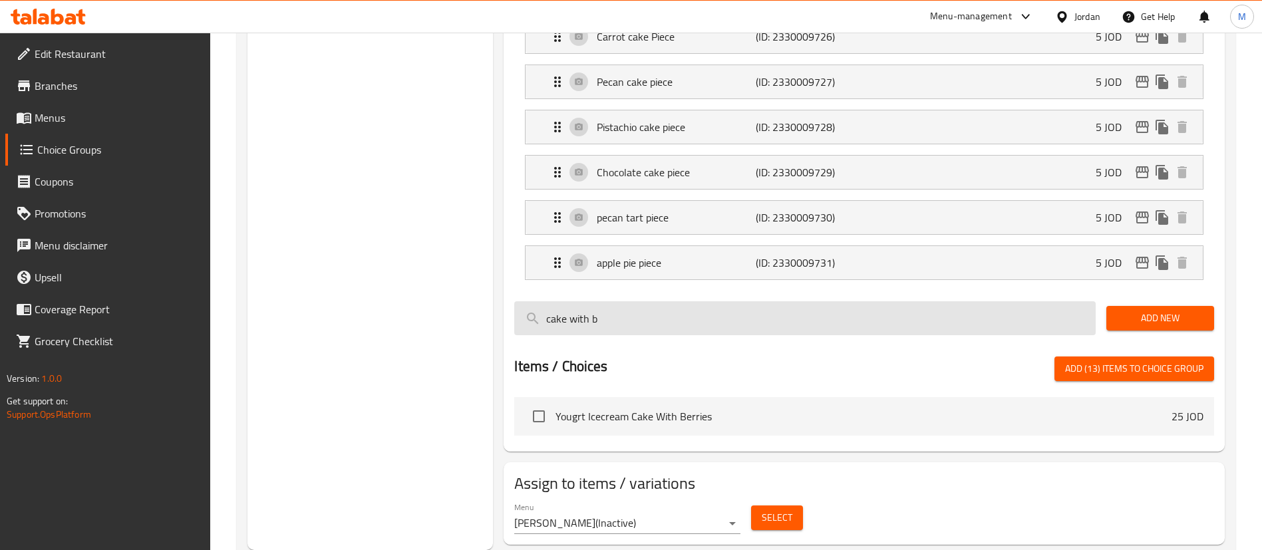
type input "cake with"
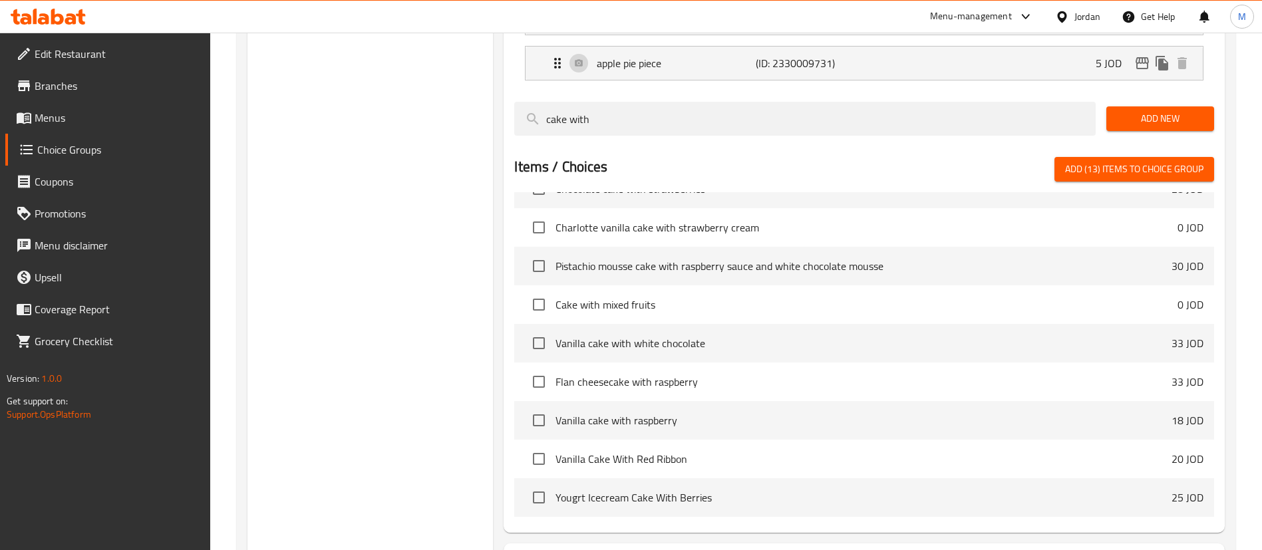
scroll to position [0, 0]
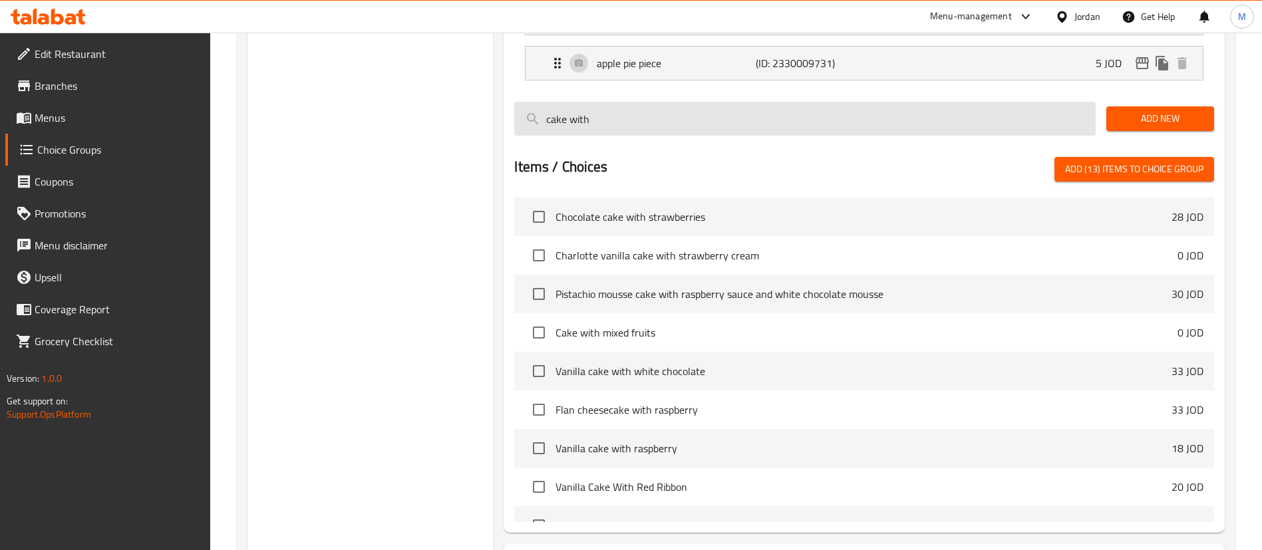
click at [643, 102] on input "cake with" at bounding box center [805, 119] width 582 height 34
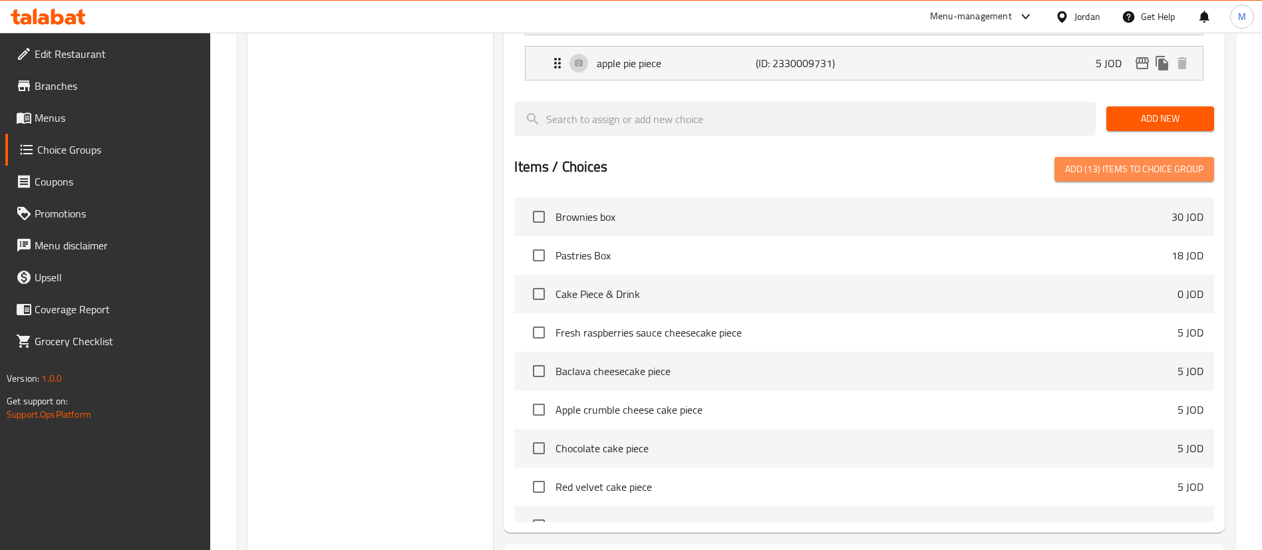
click at [1093, 161] on span "Add (13) items to choice group" at bounding box center [1134, 169] width 138 height 17
checkbox input "false"
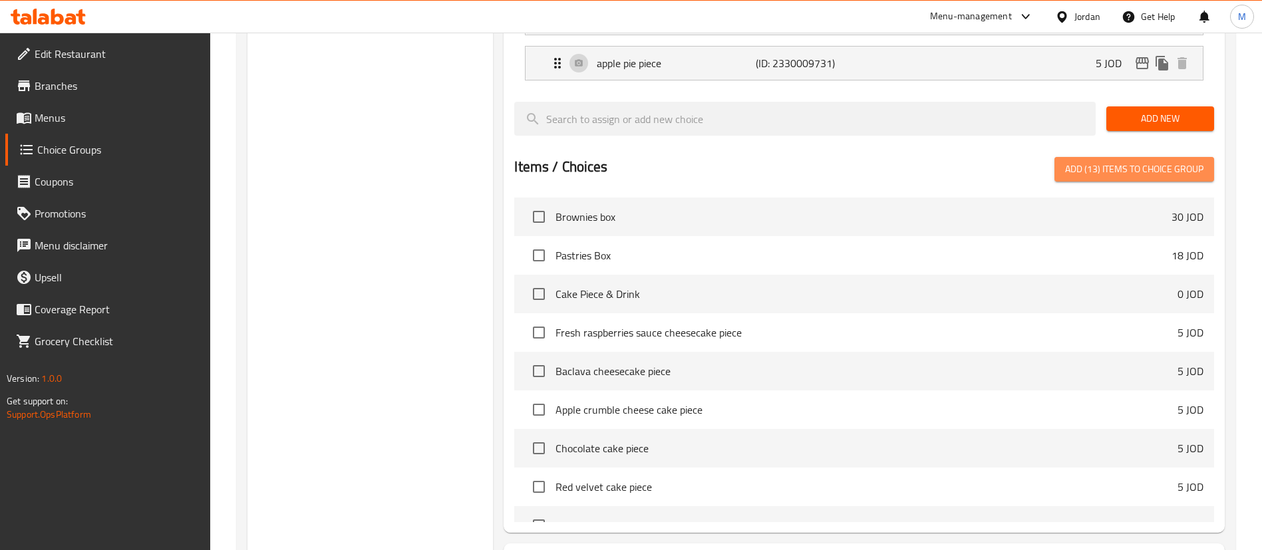
checkbox input "false"
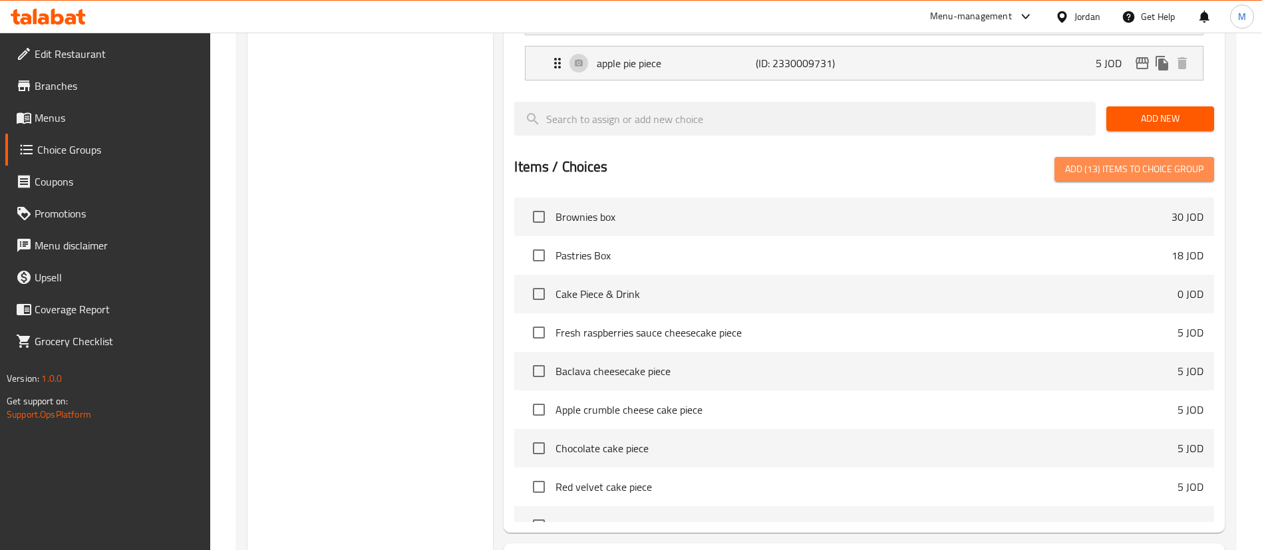
checkbox input "false"
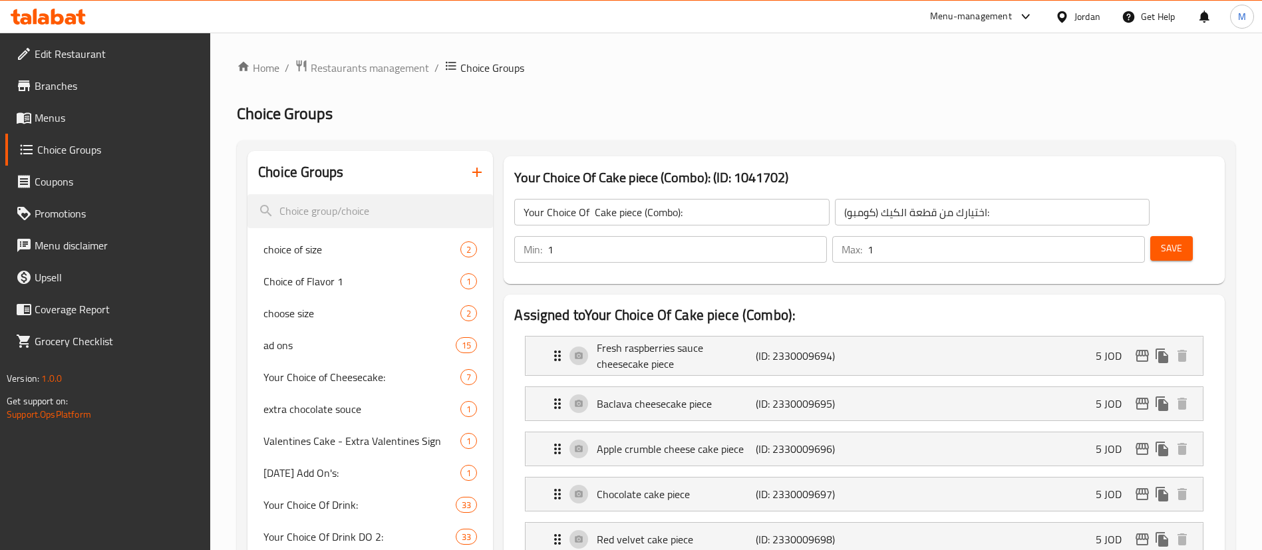
click at [1172, 234] on div "Save" at bounding box center [1177, 250] width 59 height 32
click at [1164, 236] on button "Save" at bounding box center [1171, 248] width 43 height 25
click at [1162, 236] on button "Save" at bounding box center [1171, 248] width 43 height 25
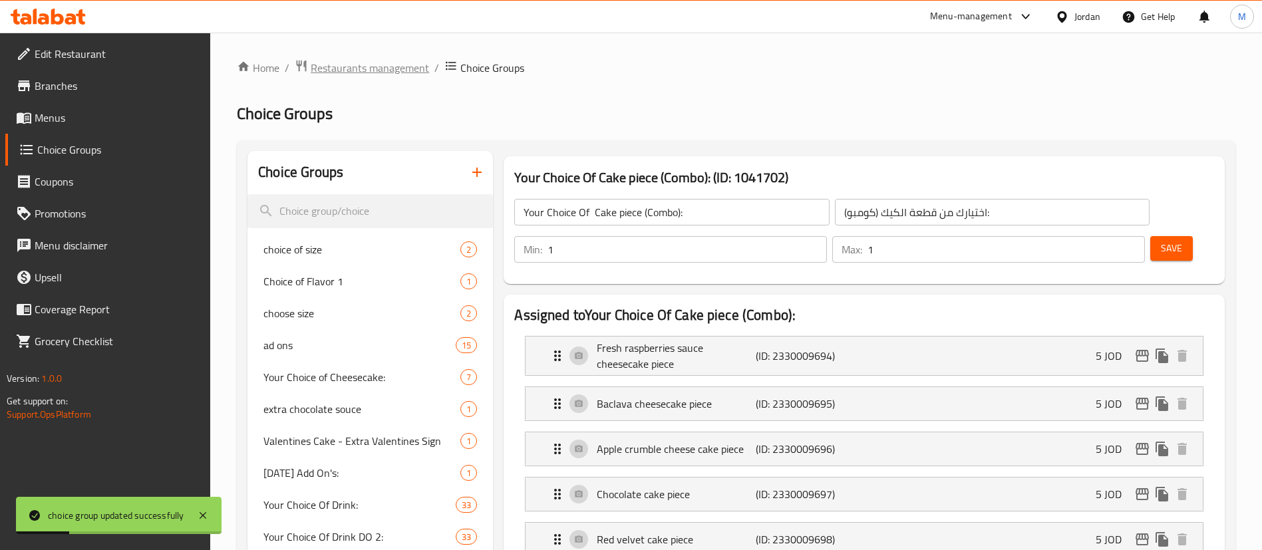
click at [392, 72] on span "Restaurants management" at bounding box center [370, 68] width 118 height 16
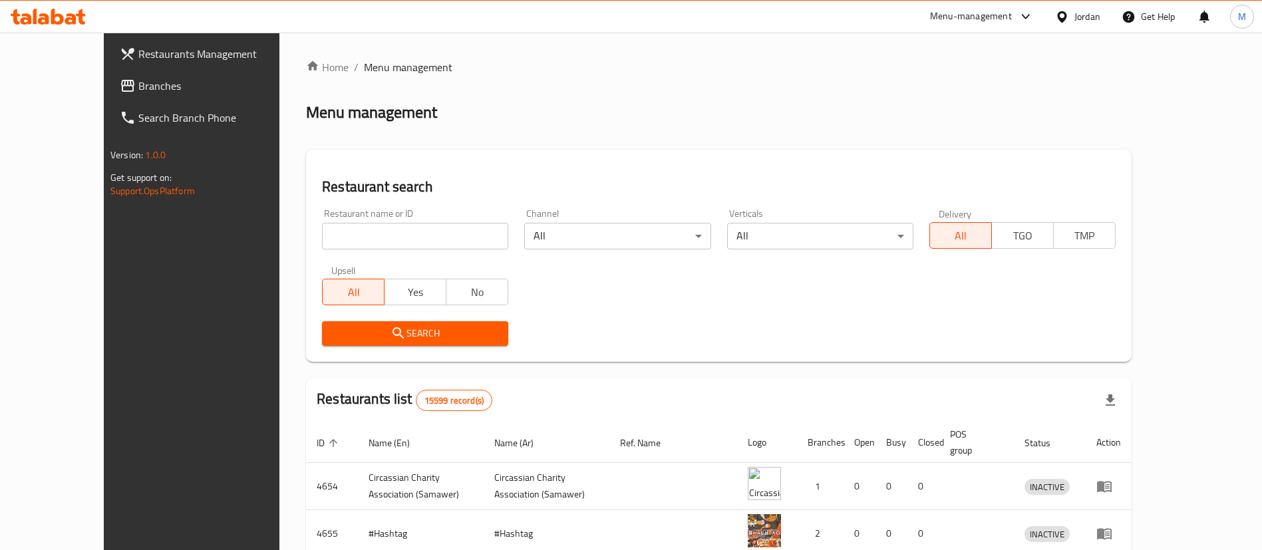
click at [960, 12] on div "Menu-management" at bounding box center [971, 17] width 82 height 16
click at [930, 84] on div "Agent Campaigns Center" at bounding box center [896, 89] width 100 height 15
